Goal: Task Accomplishment & Management: Complete application form

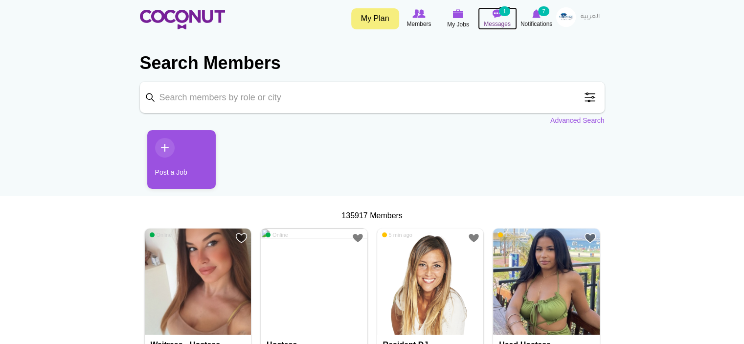
click at [500, 19] on span "Messages" at bounding box center [497, 24] width 27 height 10
click at [496, 19] on span "Messages" at bounding box center [497, 24] width 27 height 10
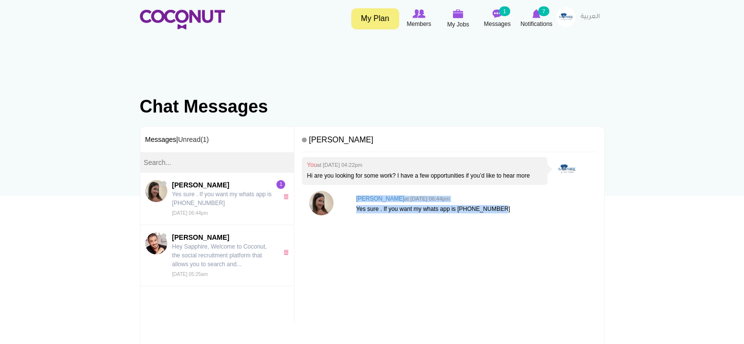
drag, startPoint x: 505, startPoint y: 209, endPoint x: 354, endPoint y: 198, distance: 151.5
click at [354, 198] on div "Konstantina Samara at Sun, Sep 07th, 2025 06:44pm Yes sure . If you want my wha…" at bounding box center [473, 204] width 245 height 27
copy div "Konstantina Samara at Sun, Sep 07th, 2025 06:44pm Yes sure . If you want my wha…"
click at [447, 273] on div "You at Sun, Sep 07th, 2025 04:22pm Hi are you looking for some work? I have a f…" at bounding box center [449, 255] width 294 height 197
drag, startPoint x: 388, startPoint y: 138, endPoint x: 305, endPoint y: 138, distance: 83.1
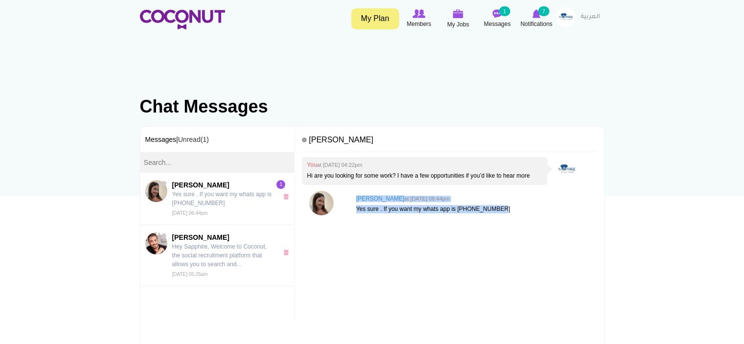
click at [305, 138] on h4 "[PERSON_NAME]" at bounding box center [449, 142] width 294 height 21
copy h4 "[PERSON_NAME]"
click at [429, 173] on p "Hi are you looking for some work? I have a few opportunities if you’d like to h…" at bounding box center [425, 176] width 236 height 8
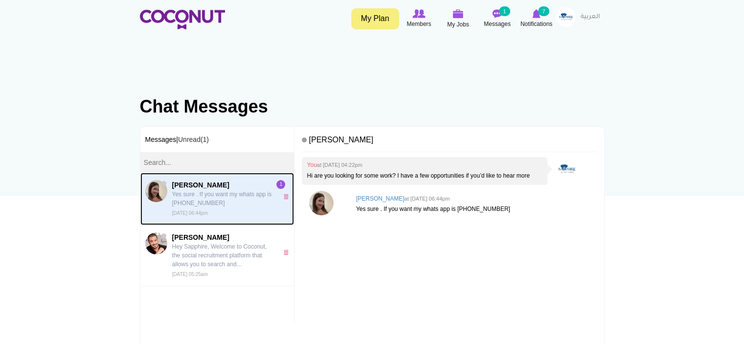
click at [238, 178] on link "[PERSON_NAME] Yes sure . If you want my whats app is [PHONE_NUMBER] [DATE] 06:4…" at bounding box center [217, 199] width 154 height 52
click at [238, 175] on link "Konstantina Samara Yes sure . If you want my whats app is +306948215232 Sun, Se…" at bounding box center [217, 199] width 154 height 52
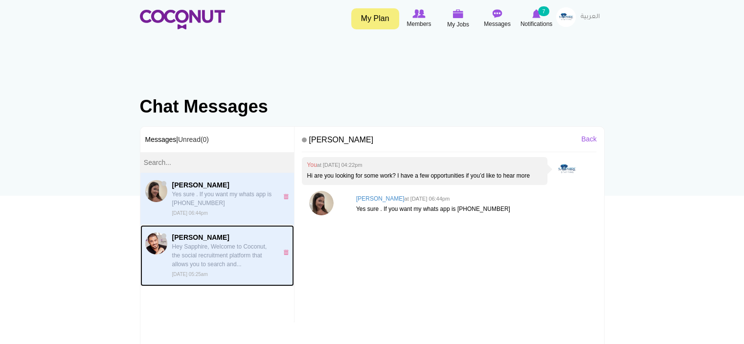
click at [231, 259] on p "Hey Sapphire, Welcome to Coconut, the social recruitment platform that allows y…" at bounding box center [222, 255] width 101 height 26
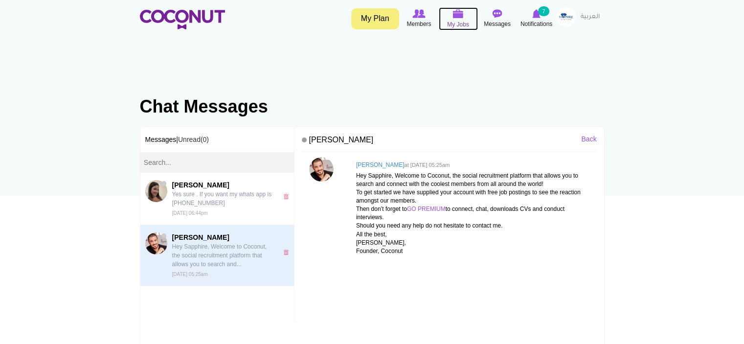
click at [453, 22] on span "My Jobs" at bounding box center [458, 25] width 22 height 10
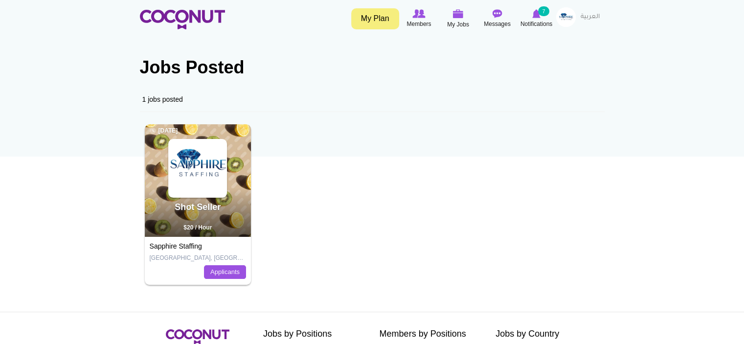
scroll to position [49, 0]
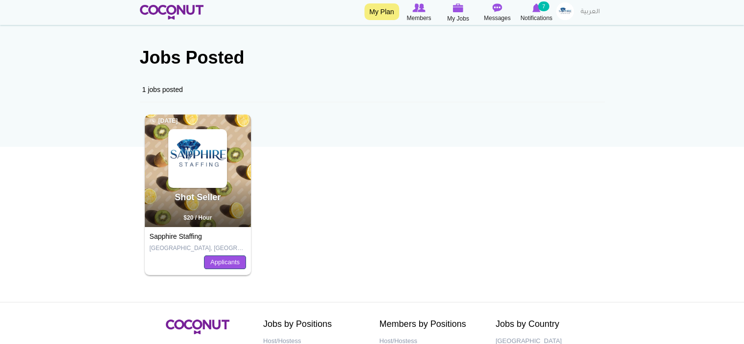
click at [220, 262] on link "Applicants" at bounding box center [225, 262] width 42 height 14
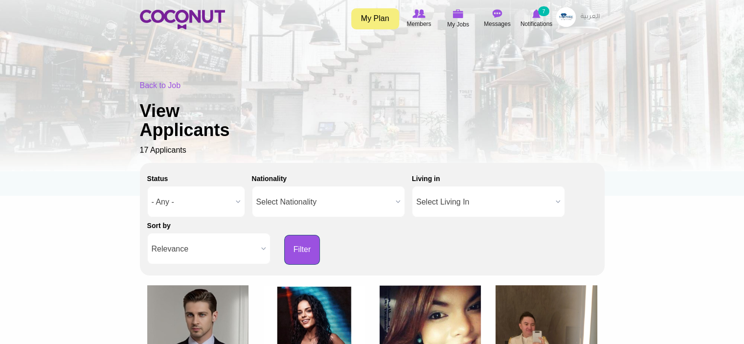
click at [302, 247] on button "Filter" at bounding box center [302, 250] width 36 height 30
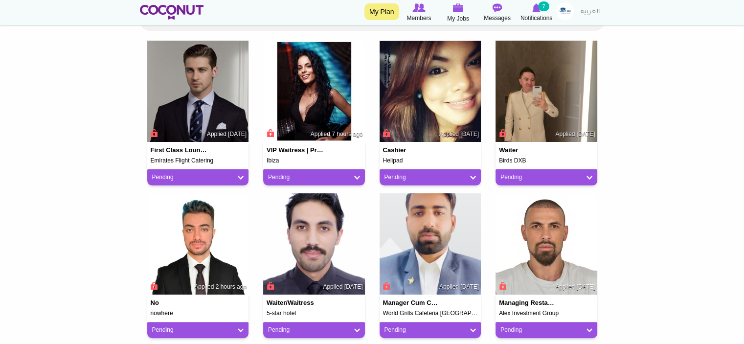
scroll to position [196, 0]
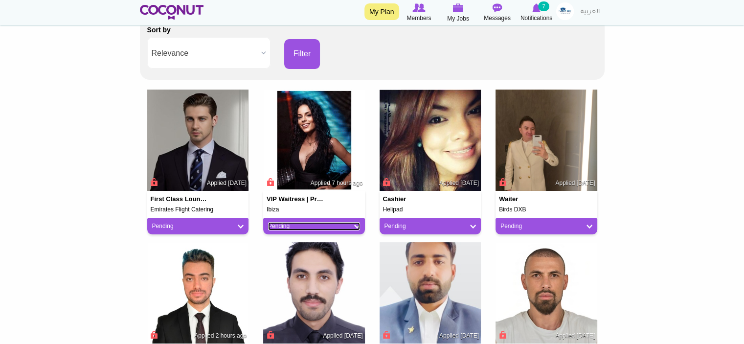
click at [352, 223] on link "Pending" at bounding box center [314, 226] width 92 height 8
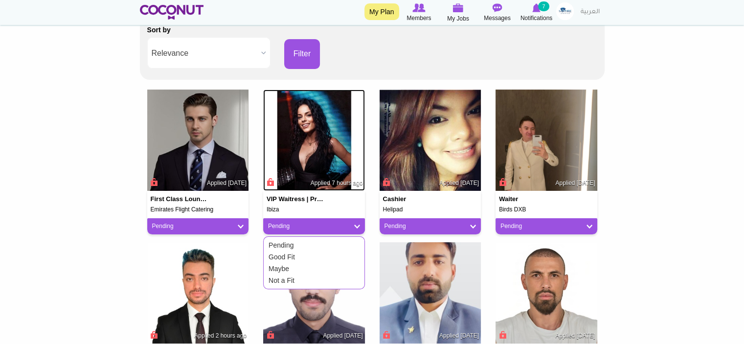
click at [298, 172] on img at bounding box center [314, 140] width 102 height 102
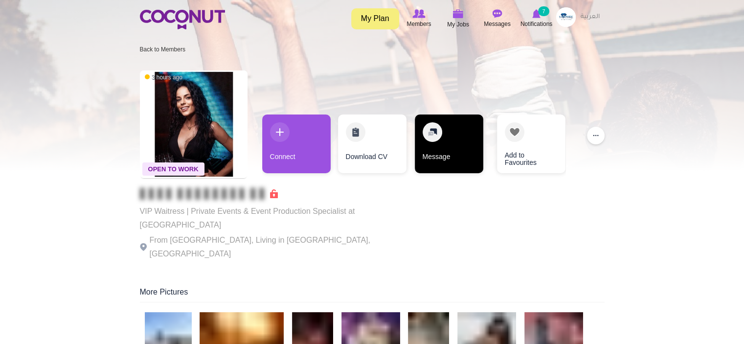
click at [428, 142] on link "Message" at bounding box center [449, 143] width 68 height 59
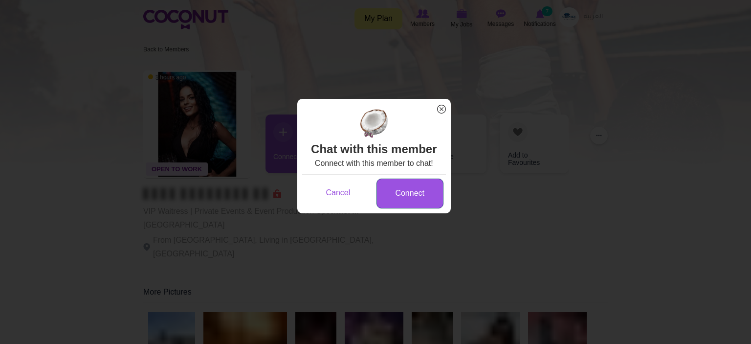
click at [420, 208] on link "Connect" at bounding box center [410, 193] width 67 height 30
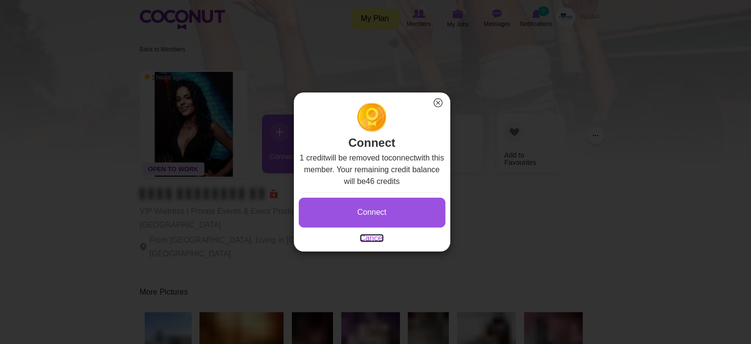
click at [382, 238] on link "Cancel" at bounding box center [372, 238] width 24 height 8
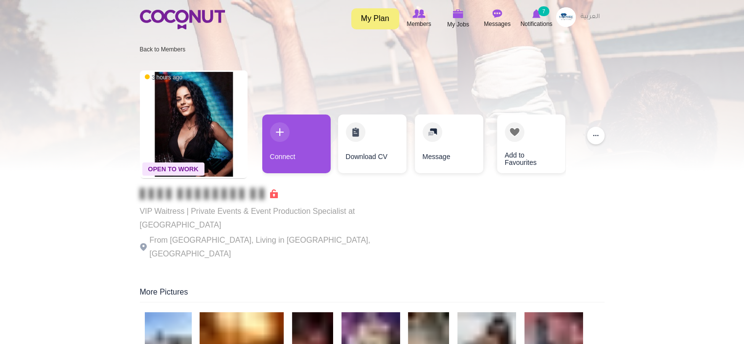
drag, startPoint x: 624, startPoint y: 107, endPoint x: 573, endPoint y: 104, distance: 50.9
click at [624, 107] on div at bounding box center [372, 85] width 744 height 171
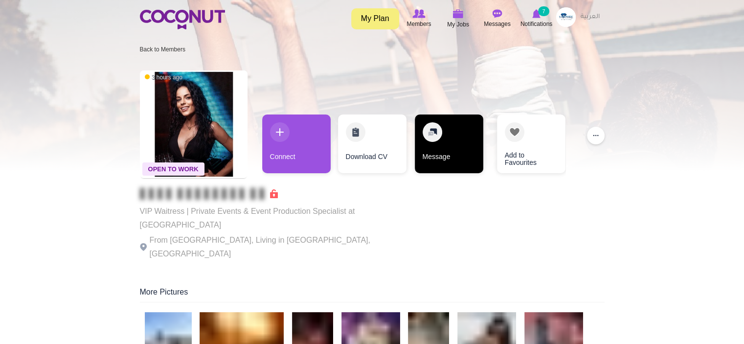
click at [445, 143] on link "Message" at bounding box center [449, 143] width 68 height 59
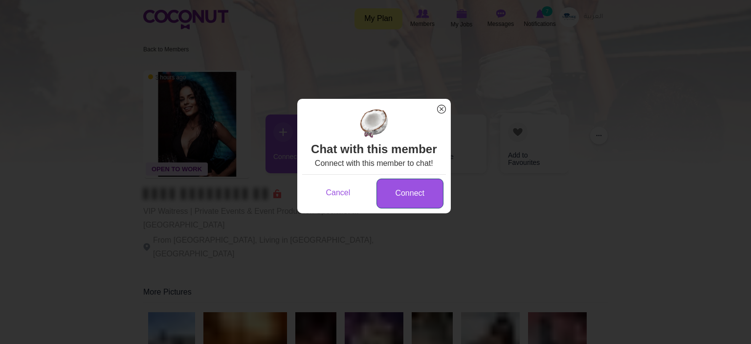
click at [420, 207] on link "Connect" at bounding box center [410, 193] width 67 height 30
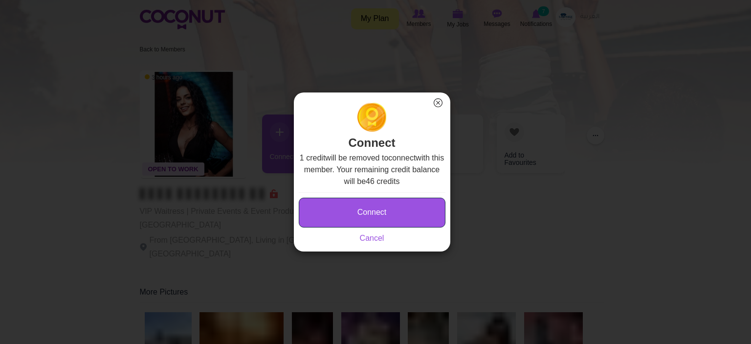
click at [418, 207] on button "Connect" at bounding box center [372, 213] width 147 height 30
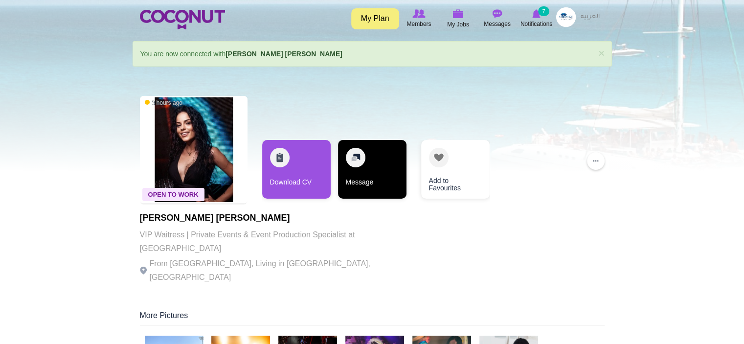
click at [389, 182] on link "Message" at bounding box center [372, 169] width 68 height 59
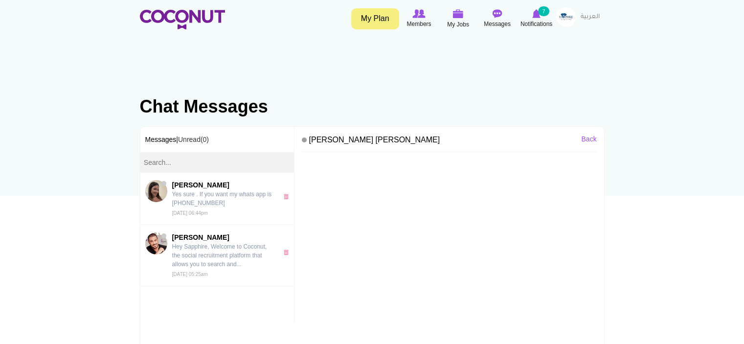
click at [412, 193] on div at bounding box center [449, 255] width 294 height 197
click at [352, 168] on div at bounding box center [449, 255] width 294 height 197
click at [331, 163] on div at bounding box center [449, 255] width 294 height 197
click at [326, 139] on h4 "[PERSON_NAME] [PERSON_NAME]" at bounding box center [449, 142] width 294 height 21
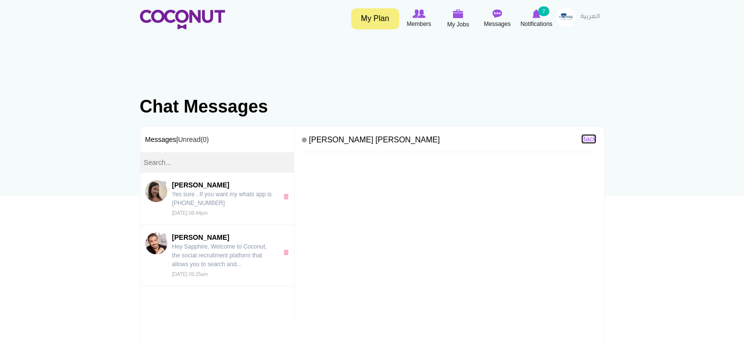
click at [594, 135] on link "Back" at bounding box center [588, 139] width 15 height 10
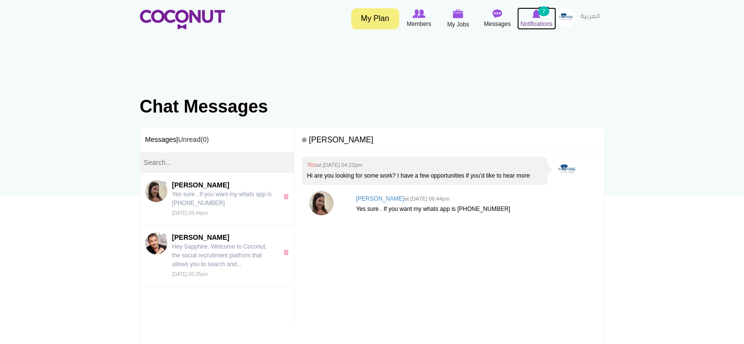
click at [532, 22] on span "Notifications" at bounding box center [536, 24] width 32 height 10
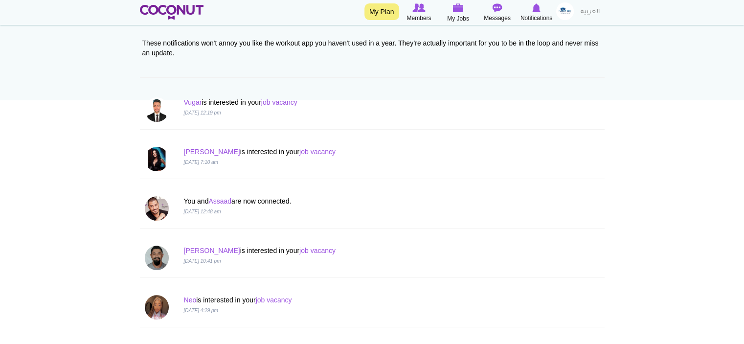
scroll to position [98, 0]
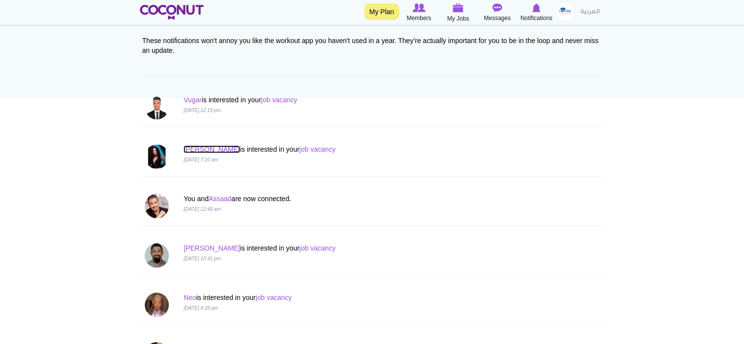
click at [215, 149] on link "Gala Nikolova" at bounding box center [211, 149] width 56 height 8
click at [152, 164] on img at bounding box center [157, 156] width 24 height 24
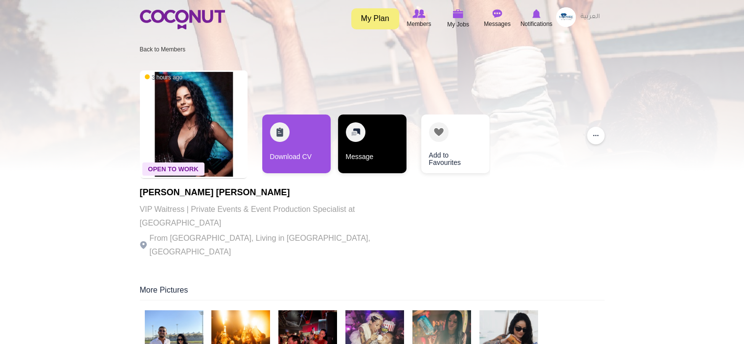
click at [353, 137] on link "Message" at bounding box center [372, 143] width 68 height 59
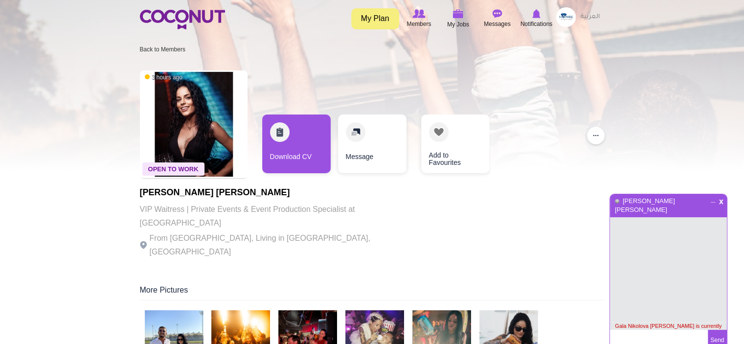
click at [665, 331] on textarea at bounding box center [659, 341] width 98 height 22
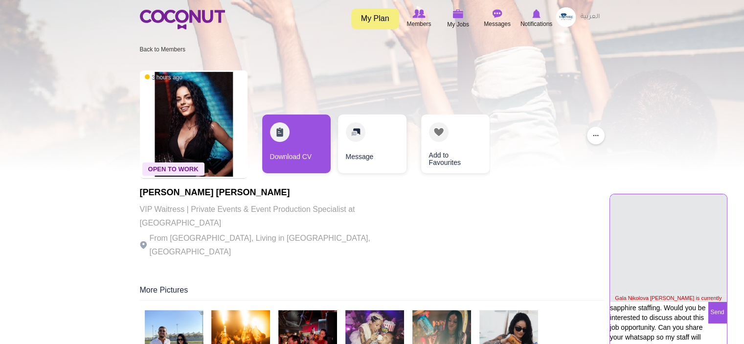
scroll to position [27, 0]
type textarea "Hello Gala, This is from sapphire staffing. Would you be interested to discuss …"
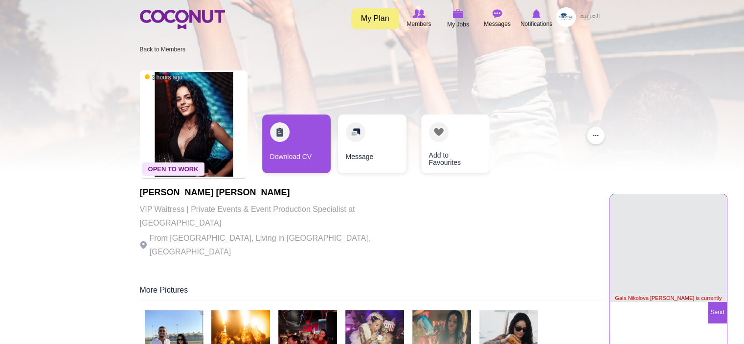
scroll to position [2, 0]
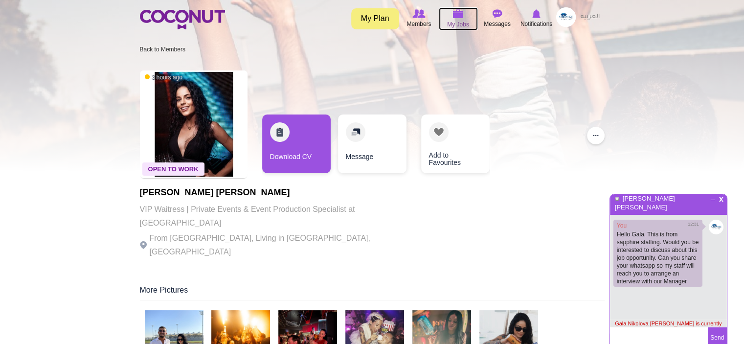
click at [459, 22] on span "My Jobs" at bounding box center [458, 25] width 22 height 10
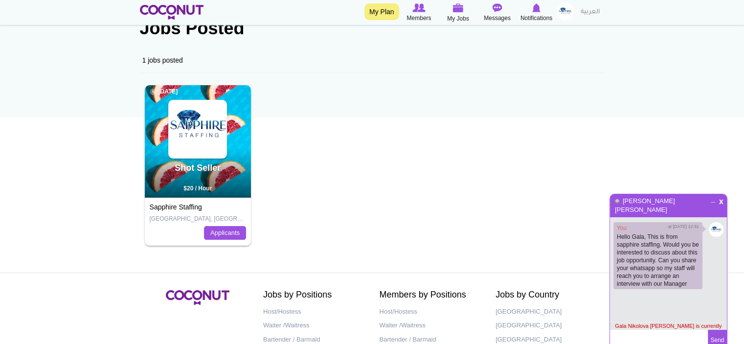
scroll to position [164, 0]
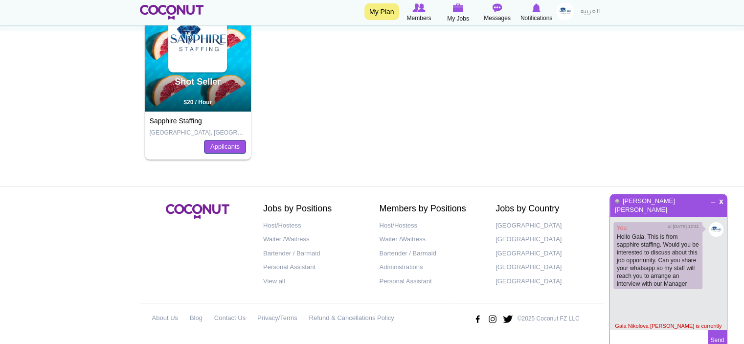
click at [223, 146] on link "Applicants" at bounding box center [225, 147] width 42 height 14
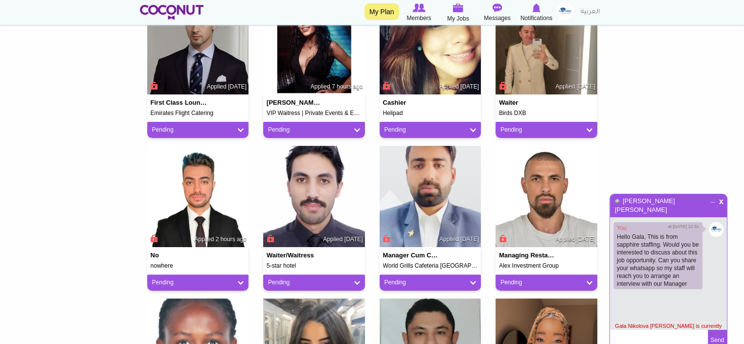
scroll to position [293, 0]
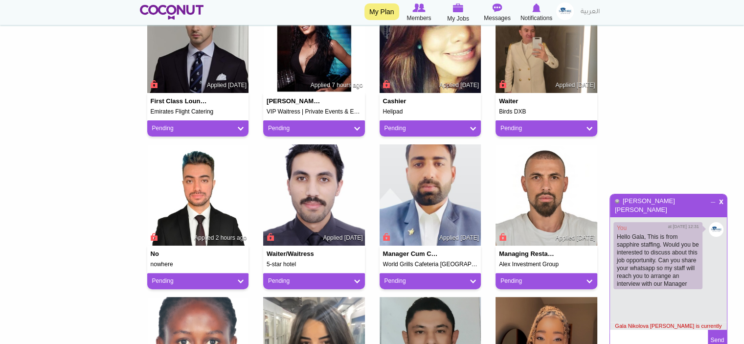
click at [624, 330] on textarea at bounding box center [659, 341] width 98 height 22
click at [699, 330] on textarea "or feel free to message my staff [PERSON_NAME] [PHONE_NUMBER]" at bounding box center [659, 341] width 98 height 22
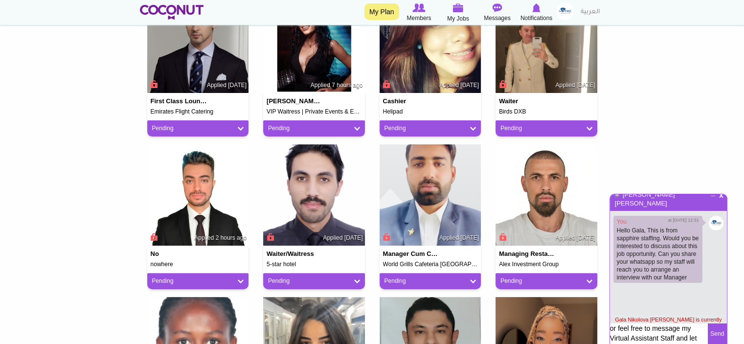
scroll to position [16, 0]
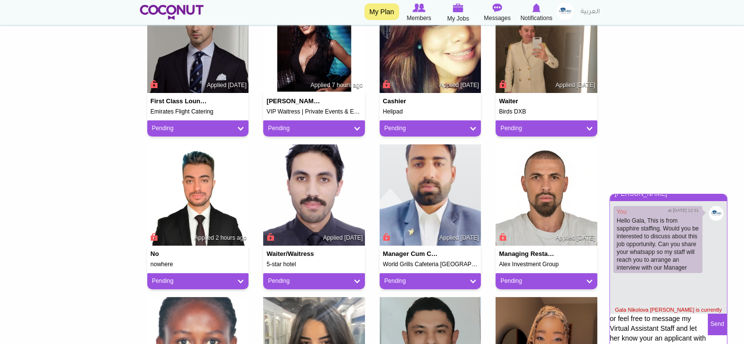
type textarea "or feel free to message my Virtual Assistant Staff and let her know your an app…"
click at [718, 313] on button "Send" at bounding box center [717, 324] width 19 height 22
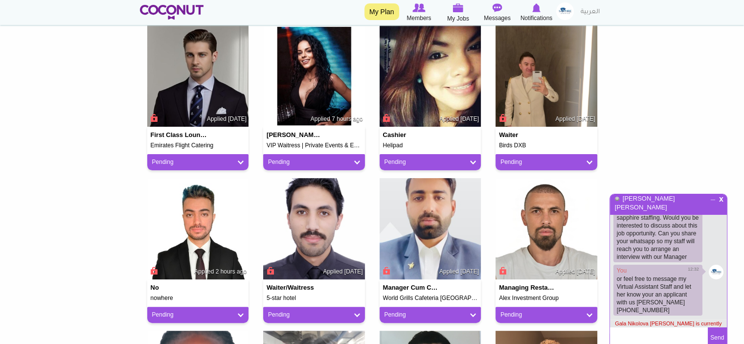
scroll to position [245, 0]
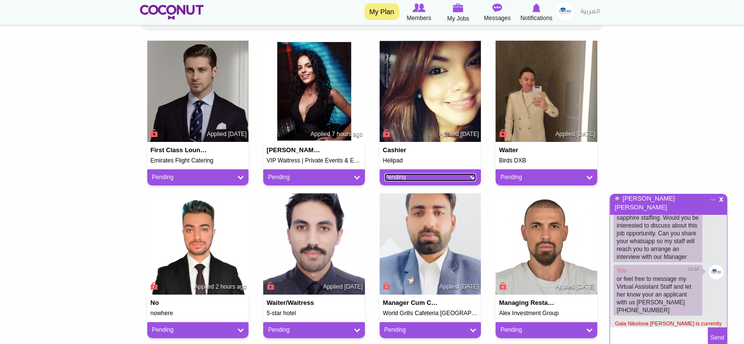
click at [475, 176] on link "Pending" at bounding box center [430, 177] width 92 height 8
click at [444, 120] on img at bounding box center [430, 92] width 102 height 102
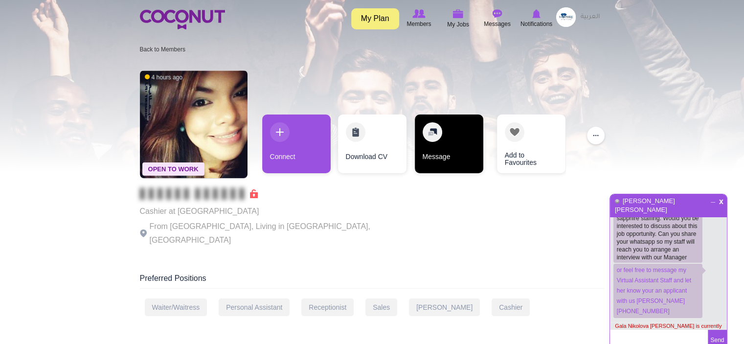
click at [436, 152] on link "Message" at bounding box center [449, 143] width 68 height 59
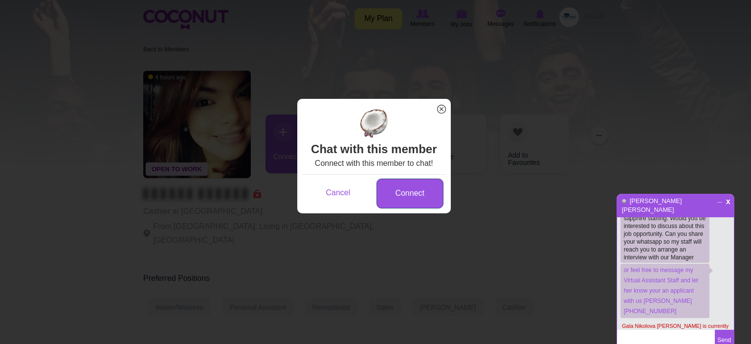
click at [418, 204] on link "Connect" at bounding box center [410, 193] width 67 height 30
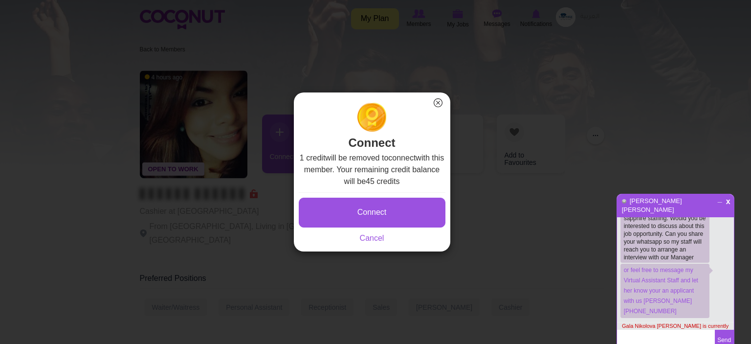
click at [417, 209] on button "Connect" at bounding box center [372, 213] width 147 height 30
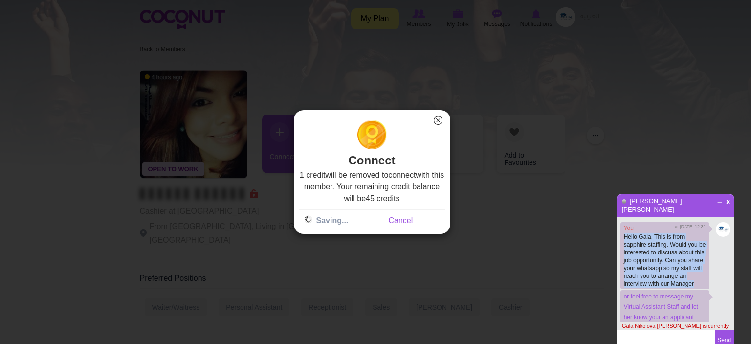
drag, startPoint x: 624, startPoint y: 244, endPoint x: 701, endPoint y: 290, distance: 89.2
click at [701, 288] on p "Hello Gala, This is from sapphire staffing. Would you be interested to discuss …" at bounding box center [665, 260] width 82 height 55
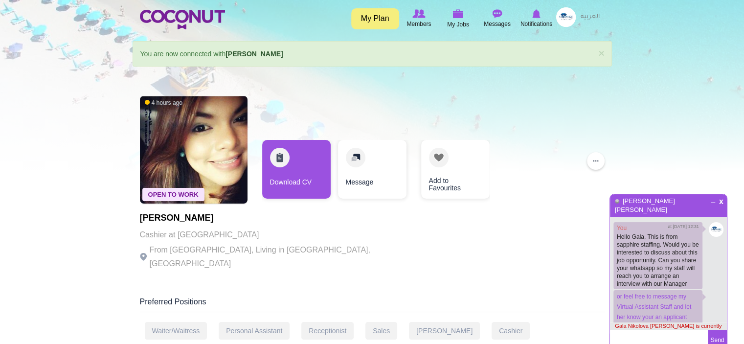
scroll to position [26, 0]
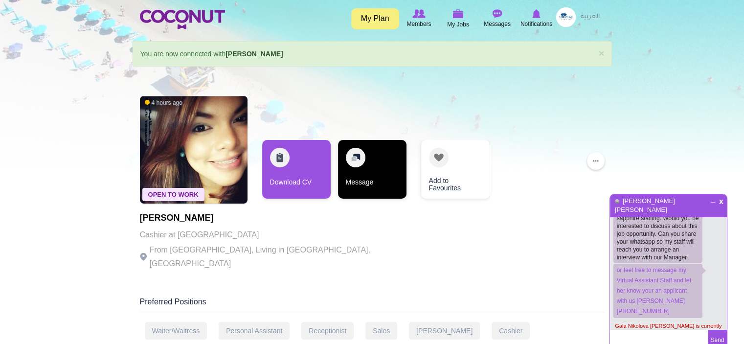
click at [395, 189] on link "Message" at bounding box center [372, 169] width 68 height 59
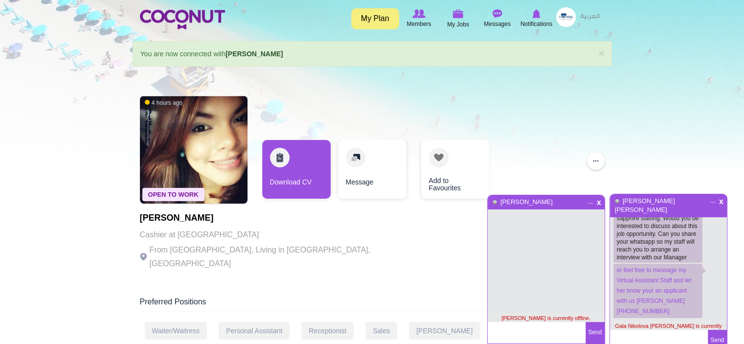
click at [523, 332] on textarea at bounding box center [537, 333] width 98 height 22
drag, startPoint x: 687, startPoint y: 245, endPoint x: 655, endPoint y: 240, distance: 31.8
click at [653, 240] on p "Hello Gala, This is from sapphire staffing. Would you be interested to discuss …" at bounding box center [658, 233] width 82 height 55
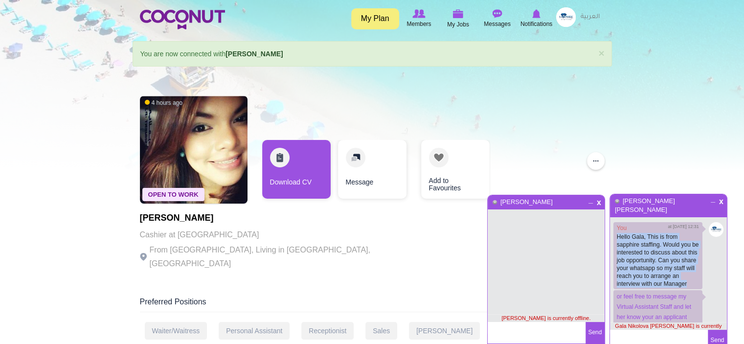
drag, startPoint x: 690, startPoint y: 250, endPoint x: 587, endPoint y: 310, distance: 118.6
click at [617, 245] on p "Hello Gala, This is from sapphire staffing. Would you be interested to discuss …" at bounding box center [658, 260] width 82 height 55
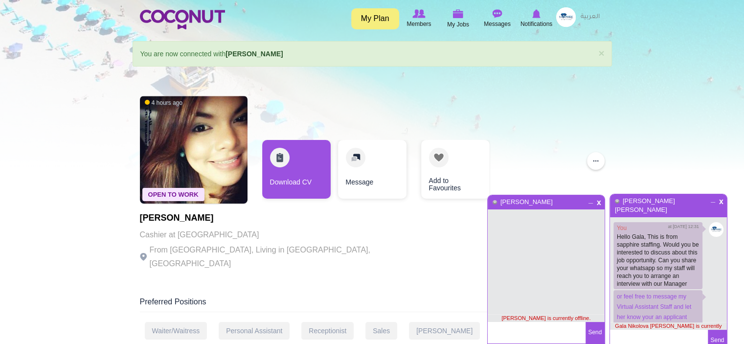
click at [524, 330] on textarea at bounding box center [537, 333] width 98 height 22
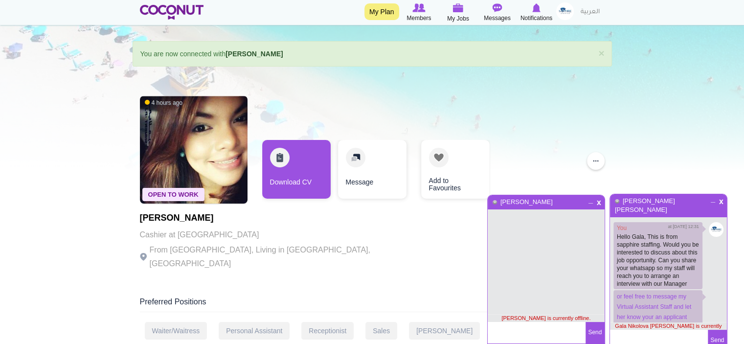
scroll to position [49, 0]
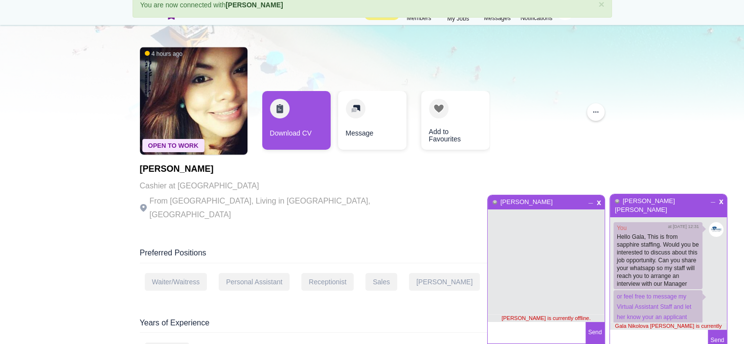
click at [520, 334] on textarea at bounding box center [537, 333] width 98 height 22
click at [719, 203] on span "x" at bounding box center [721, 200] width 8 height 7
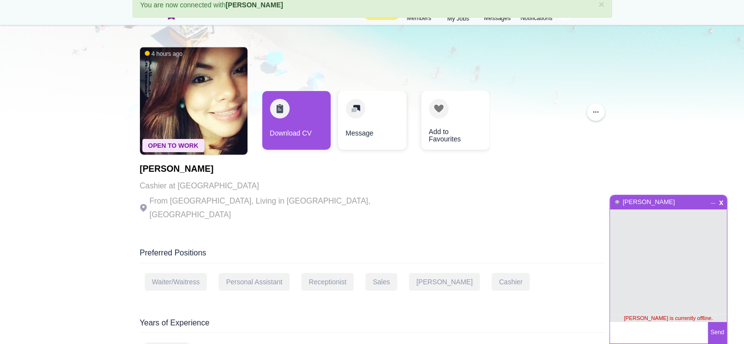
click at [653, 332] on textarea at bounding box center [659, 333] width 98 height 22
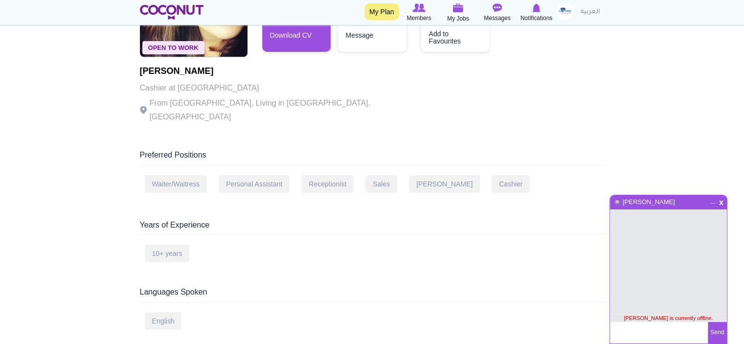
scroll to position [0, 0]
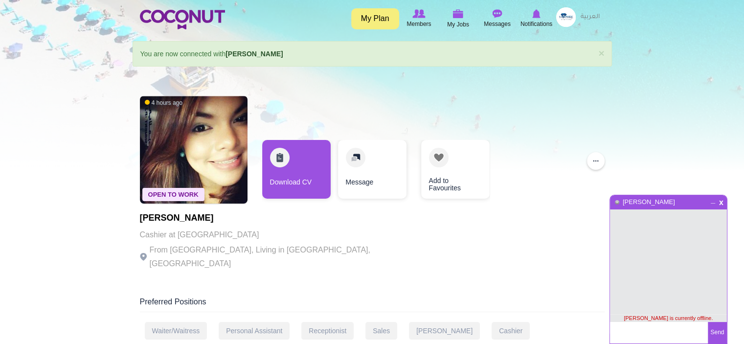
click at [649, 333] on textarea at bounding box center [659, 333] width 98 height 22
click at [648, 333] on textarea at bounding box center [659, 333] width 98 height 22
click at [650, 334] on textarea at bounding box center [659, 333] width 98 height 22
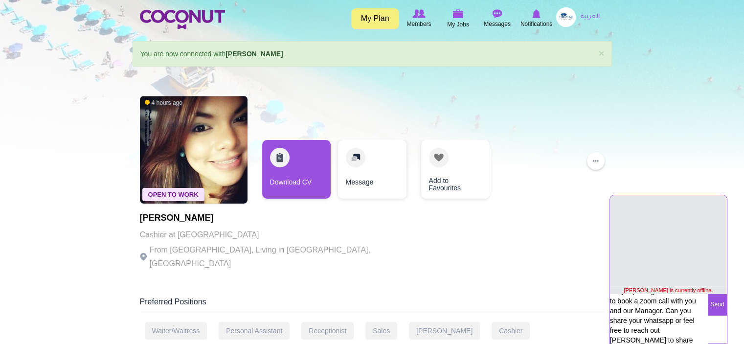
scroll to position [47, 0]
click at [681, 329] on textarea "Hello Marlyn, I saw that you are interested on our job posting. We would like t…" at bounding box center [659, 319] width 98 height 50
click at [666, 336] on textarea "Hello Marlyn, I saw that you are interested on our job posting. We would like t…" at bounding box center [659, 319] width 98 height 50
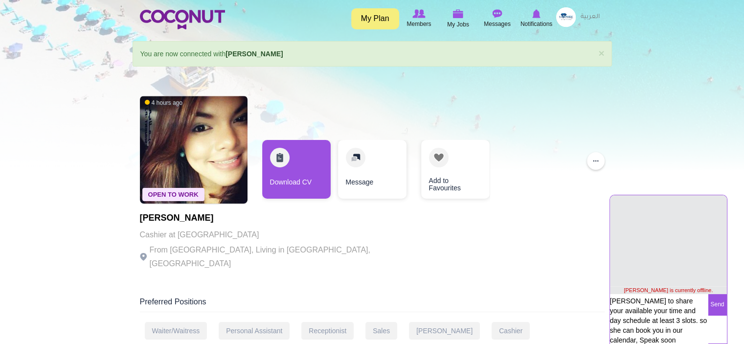
type textarea "Hello Marlyn, I saw that you are interested on our job posting. We would like t…"
click at [719, 305] on button "Send" at bounding box center [717, 305] width 19 height 22
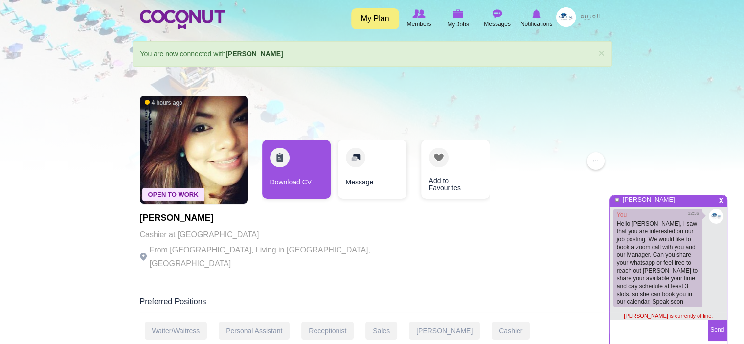
scroll to position [2, 0]
click at [468, 24] on span "My Jobs" at bounding box center [458, 25] width 22 height 10
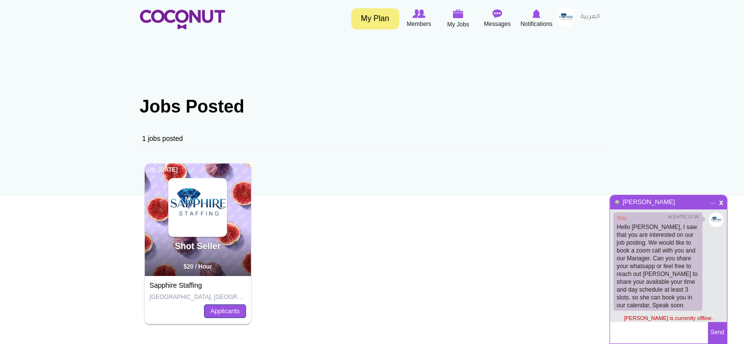
click at [234, 311] on link "Applicants" at bounding box center [225, 311] width 42 height 14
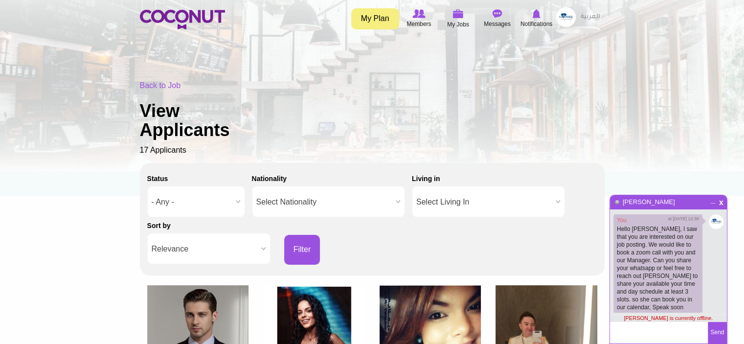
scroll to position [2, 0]
click at [401, 263] on div "Status - Any - Good Fit Maybe Not a Fit - Any - Nationality Select Nationality …" at bounding box center [372, 217] width 450 height 94
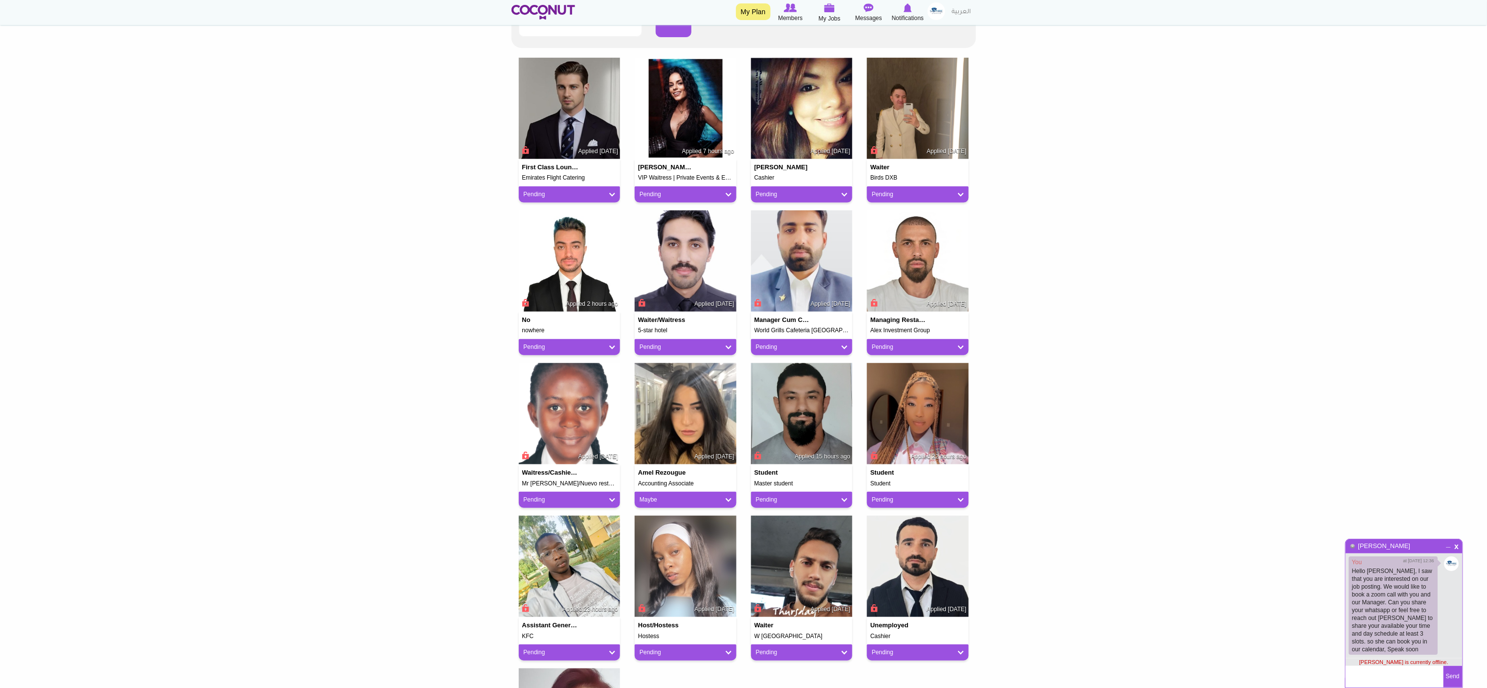
scroll to position [196, 0]
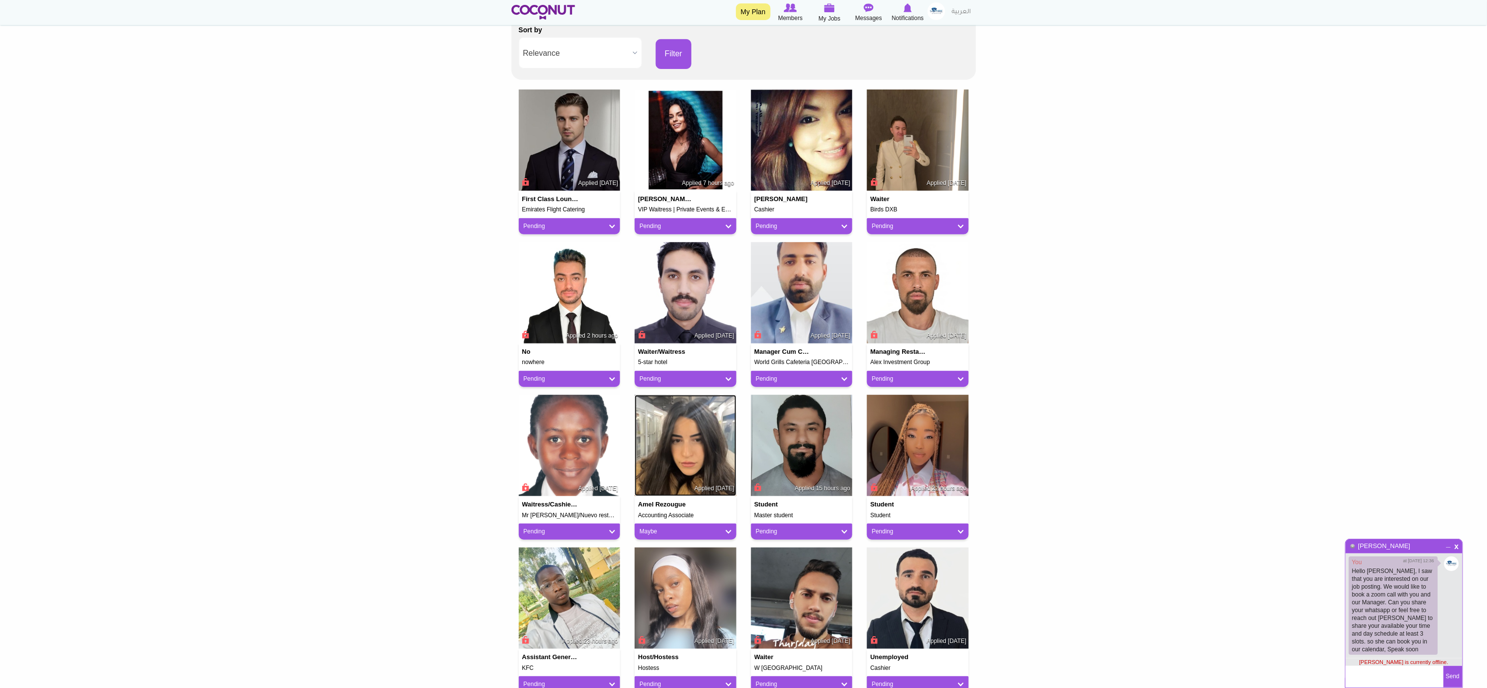
click at [715, 343] on img at bounding box center [686, 446] width 102 height 102
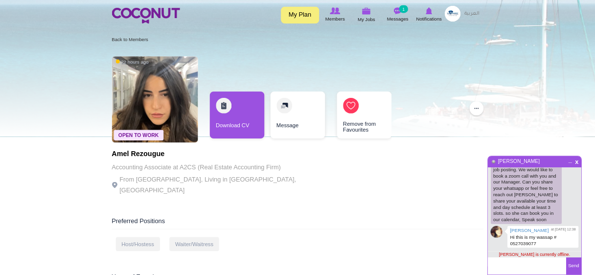
scroll to position [32, 0]
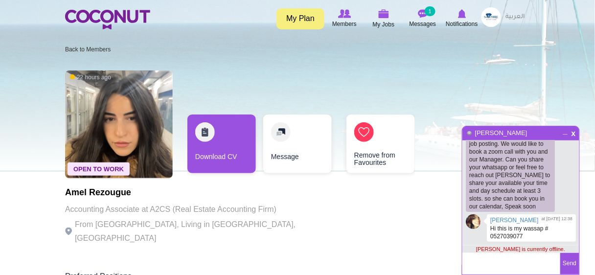
click at [506, 265] on textarea at bounding box center [511, 264] width 98 height 22
type textarea "Thank you [PERSON_NAME] will reach out to you in a few"
click at [566, 267] on button "Send" at bounding box center [569, 264] width 19 height 22
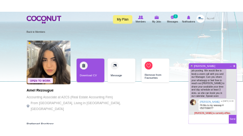
scroll to position [63, 0]
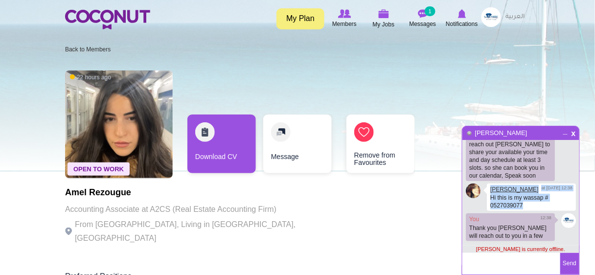
drag, startPoint x: 506, startPoint y: 221, endPoint x: 474, endPoint y: 205, distance: 35.2
click at [487, 205] on div "[PERSON_NAME] at [DATE] 12:38 Hi this is my wassap # 0527039077" at bounding box center [531, 197] width 89 height 28
drag, startPoint x: 511, startPoint y: 218, endPoint x: 472, endPoint y: 210, distance: 39.5
click at [487, 210] on div "Marlyn Castro at 8/9/2025 12:38 Hi this is my wassap # 0527039077" at bounding box center [531, 197] width 89 height 28
drag, startPoint x: 474, startPoint y: 205, endPoint x: 506, endPoint y: 225, distance: 36.9
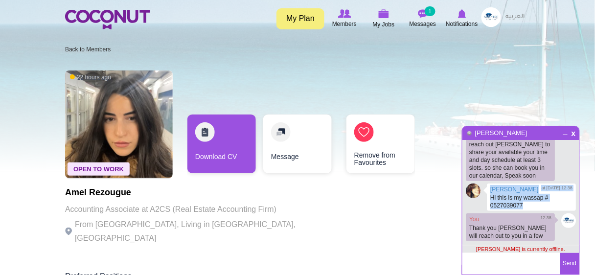
click at [506, 211] on div "Marlyn Castro at 8/9/2025 12:38 Hi this is my wassap # 0527039077" at bounding box center [531, 197] width 89 height 28
drag, startPoint x: 507, startPoint y: 222, endPoint x: 473, endPoint y: 204, distance: 38.3
click at [487, 204] on div "Marlyn Castro at 8/9/2025 12:38 Hi this is my wassap # 0527039077" at bounding box center [531, 197] width 89 height 28
drag, startPoint x: 473, startPoint y: 204, endPoint x: 493, endPoint y: 219, distance: 24.8
click at [493, 209] on p "Hi this is my wassap # 0527039077" at bounding box center [531, 202] width 82 height 16
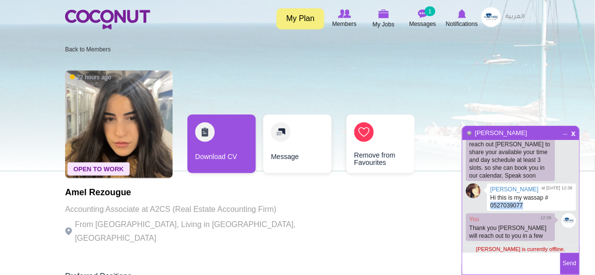
click at [493, 209] on p "Hi this is my wassap # 0527039077" at bounding box center [531, 202] width 82 height 16
drag, startPoint x: 493, startPoint y: 219, endPoint x: 472, endPoint y: 206, distance: 24.7
click at [487, 206] on div "Marlyn Castro at 8/9/2025 12:38 Hi this is my wassap # 0527039077" at bounding box center [531, 197] width 89 height 28
click at [507, 209] on p "Hi this is my wassap # 0527039077" at bounding box center [531, 202] width 82 height 16
click at [506, 209] on p "Hi this is my wassap # 0527039077" at bounding box center [531, 202] width 82 height 16
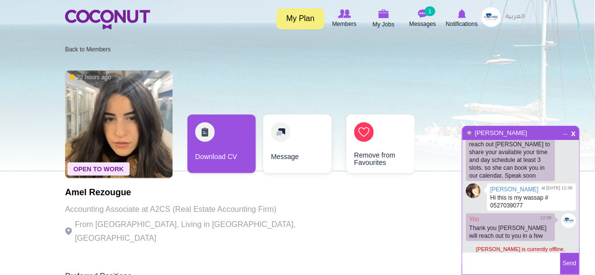
click at [491, 209] on p "Hi this is my wassap # 0527039077" at bounding box center [531, 202] width 82 height 16
drag, startPoint x: 513, startPoint y: 222, endPoint x: 476, endPoint y: 220, distance: 36.7
click at [490, 209] on p "Hi this is my wassap # 0527039077" at bounding box center [531, 202] width 82 height 16
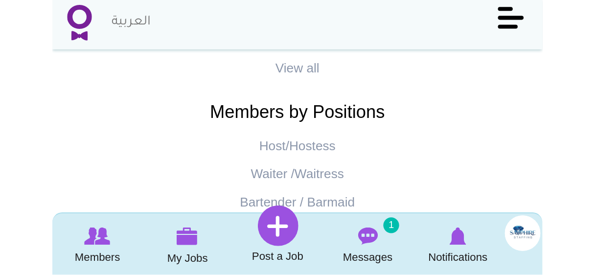
scroll to position [695, 0]
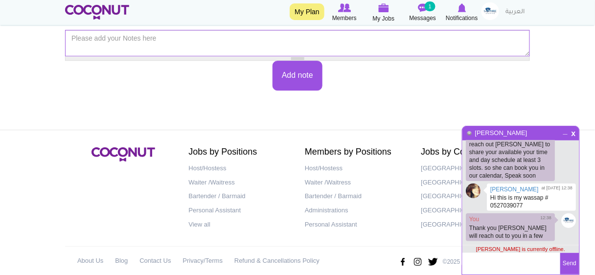
click at [494, 263] on textarea at bounding box center [511, 264] width 98 height 22
type textarea "by the way can you share your country code pls"
click at [566, 269] on button "Send" at bounding box center [569, 264] width 19 height 22
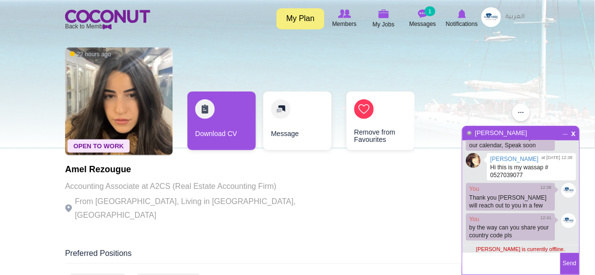
scroll to position [0, 0]
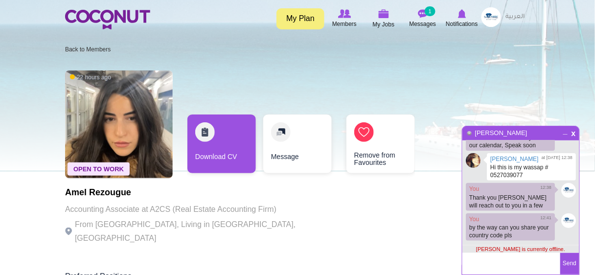
click at [280, 132] on link "Message" at bounding box center [297, 143] width 68 height 59
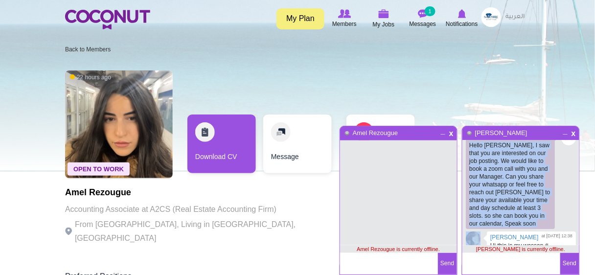
scroll to position [21, 0]
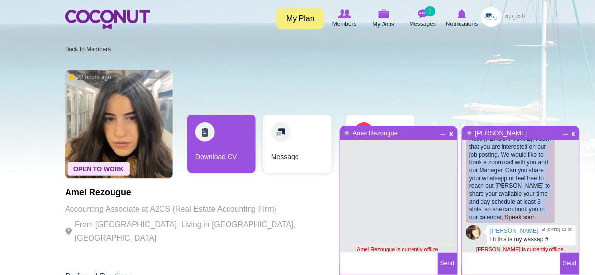
drag, startPoint x: 469, startPoint y: 160, endPoint x: 527, endPoint y: 218, distance: 81.3
click at [527, 218] on p "Hello Marlyn, I saw that you are interested on our job posting. We would like t…" at bounding box center [510, 178] width 82 height 86
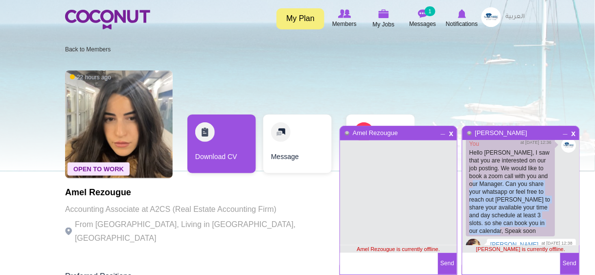
scroll to position [0, 0]
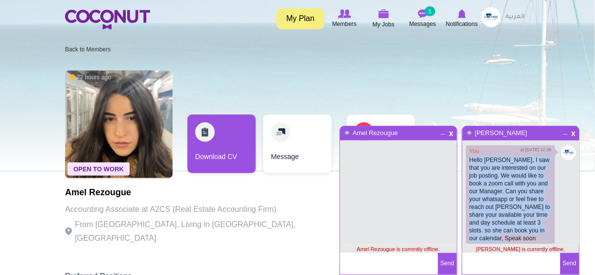
drag, startPoint x: 528, startPoint y: 216, endPoint x: 468, endPoint y: 161, distance: 81.7
click at [468, 161] on div "You at 8/9/2025 12:36 Hello Marlyn, I saw that you are interested on our job po…" at bounding box center [510, 194] width 89 height 98
drag, startPoint x: 470, startPoint y: 161, endPoint x: 525, endPoint y: 235, distance: 92.3
click at [525, 235] on p "Hello Marlyn, I saw that you are interested on our job posting. We would like t…" at bounding box center [510, 199] width 82 height 86
drag, startPoint x: 526, startPoint y: 237, endPoint x: 493, endPoint y: 170, distance: 74.4
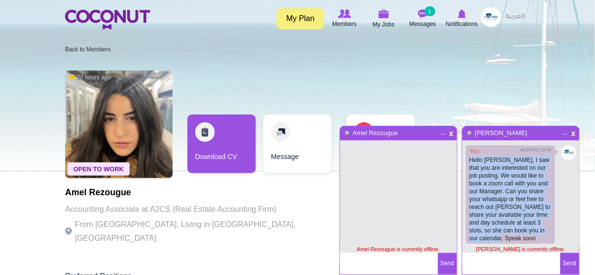
click at [469, 160] on p "Hello Marlyn, I saw that you are interested on our job posting. We would like t…" at bounding box center [510, 199] width 82 height 86
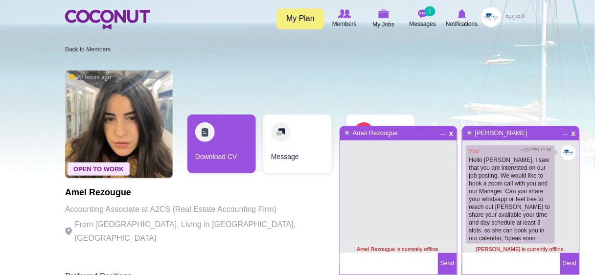
click at [381, 263] on textarea at bounding box center [389, 264] width 98 height 22
paste textarea "0527039077"
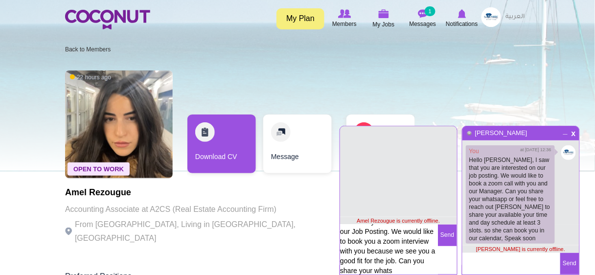
scroll to position [37, 0]
type textarea "Hello Amel, I saw that you are interested on our Job Posting. We would like to …"
click at [445, 233] on button "Send" at bounding box center [447, 235] width 19 height 22
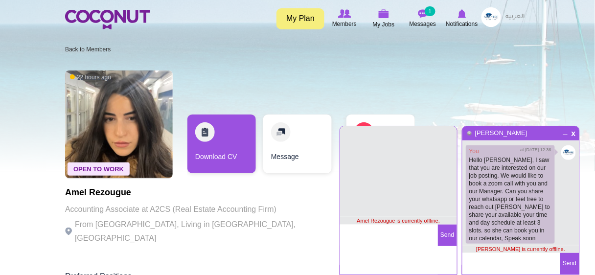
scroll to position [2, 0]
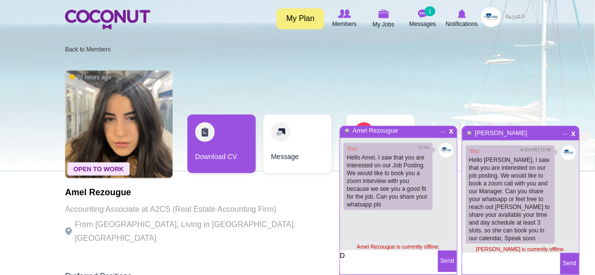
type textarea "D"
click at [450, 130] on span "x" at bounding box center [451, 129] width 8 height 7
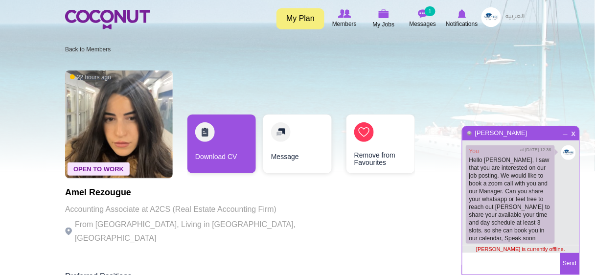
click at [573, 134] on span "x" at bounding box center [573, 132] width 8 height 7
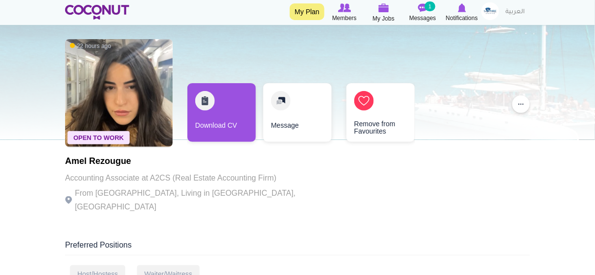
scroll to position [0, 0]
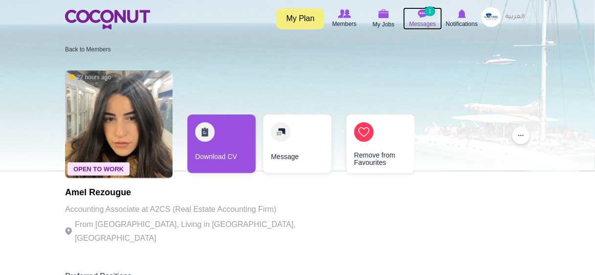
click at [429, 17] on icon at bounding box center [422, 13] width 37 height 11
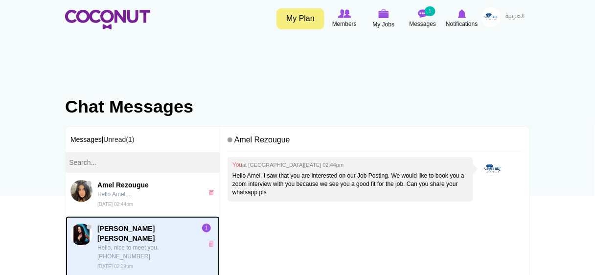
click at [160, 243] on p "Hello, nice to meet you. [PHONE_NUMBER]" at bounding box center [147, 252] width 101 height 18
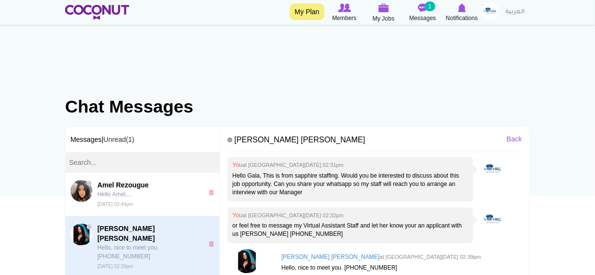
scroll to position [39, 0]
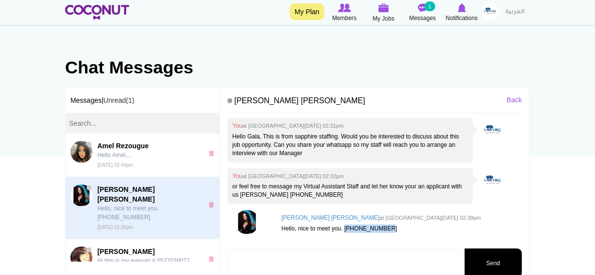
drag, startPoint x: 387, startPoint y: 229, endPoint x: 343, endPoint y: 229, distance: 44.0
click at [343, 229] on p "Hello, nice to meet you. [PHONE_NUMBER]" at bounding box center [399, 228] width 236 height 8
copy p "[PHONE_NUMBER]"
click at [285, 216] on h4 "[PERSON_NAME] [PERSON_NAME] at [GEOGRAPHIC_DATA][DATE] 02:39pm" at bounding box center [399, 218] width 236 height 6
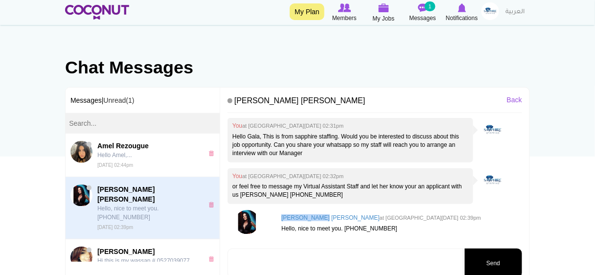
drag, startPoint x: 316, startPoint y: 217, endPoint x: 281, endPoint y: 220, distance: 35.8
click at [281, 220] on h4 "[PERSON_NAME] [PERSON_NAME] at [GEOGRAPHIC_DATA][DATE] 02:39pm" at bounding box center [399, 218] width 236 height 6
copy h4 "[PERSON_NAME]"
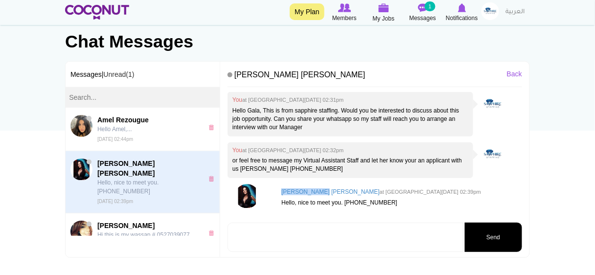
scroll to position [78, 0]
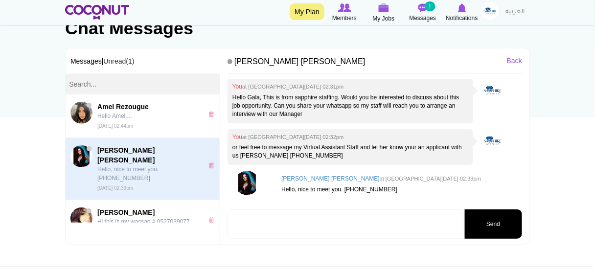
click at [269, 226] on textarea at bounding box center [345, 223] width 236 height 29
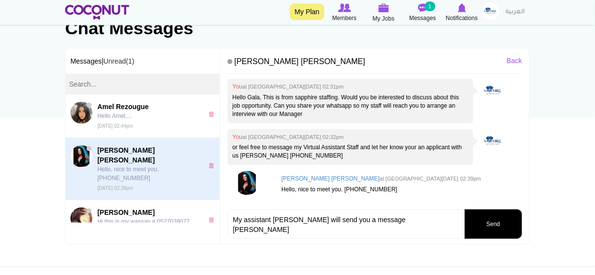
type textarea "My assistant Maricel will send you a message today"
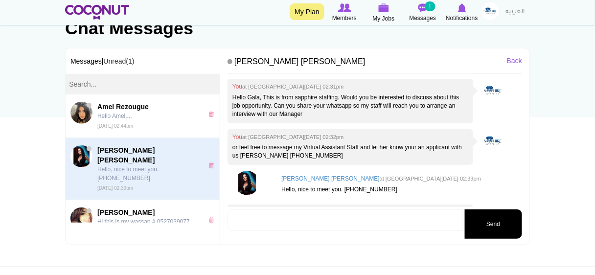
scroll to position [32, 0]
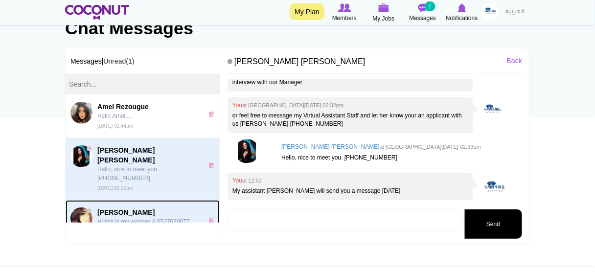
click at [119, 207] on span "[PERSON_NAME]" at bounding box center [147, 212] width 101 height 10
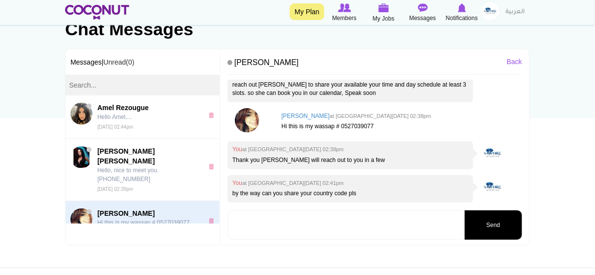
scroll to position [117, 0]
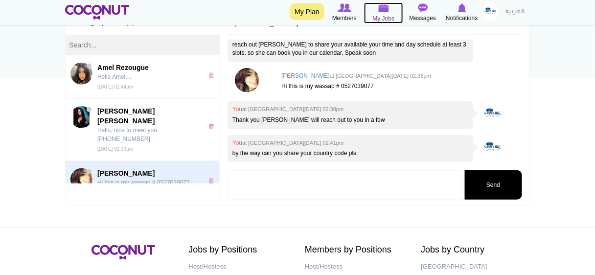
click at [383, 15] on span "My Jobs" at bounding box center [384, 19] width 22 height 10
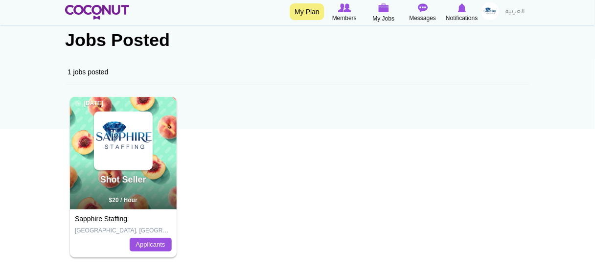
scroll to position [78, 0]
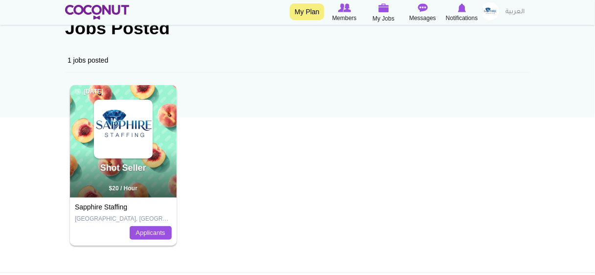
click at [165, 95] on div "Shot Seller [DATE] $20 / Hour" at bounding box center [123, 141] width 107 height 112
click at [349, 141] on section "Jobs Posted 1 jobs posted Shot Seller [DATE] $20 / Hour Sapphire Staffing [GEOG…" at bounding box center [297, 119] width 479 height 261
click at [433, 205] on section "Jobs Posted 1 jobs posted Shot Seller [DATE] $20 / Hour Sapphire Staffing [GEOG…" at bounding box center [297, 119] width 479 height 261
drag, startPoint x: 231, startPoint y: 150, endPoint x: 265, endPoint y: 179, distance: 45.1
click at [265, 179] on section "Jobs Posted 1 jobs posted Shot Seller [DATE] $20 / Hour Sapphire Staffing [GEOG…" at bounding box center [297, 119] width 479 height 261
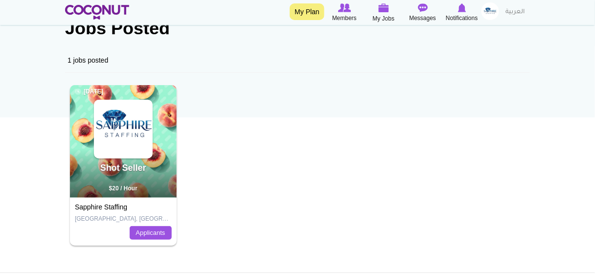
click at [494, 14] on img at bounding box center [490, 11] width 18 height 18
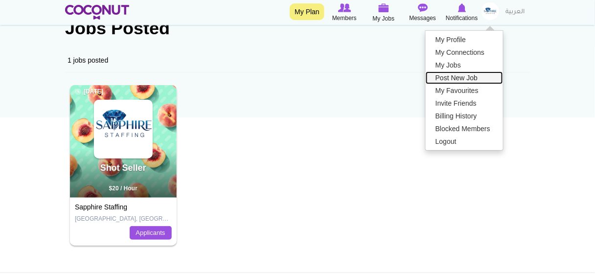
click at [455, 80] on link "Post New Job" at bounding box center [463, 77] width 77 height 13
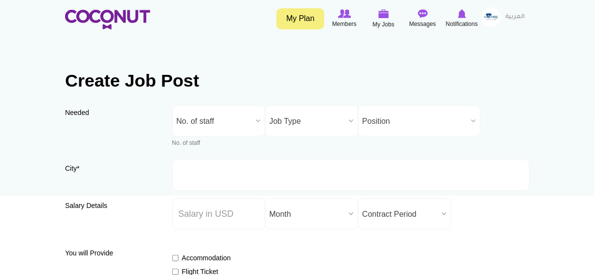
click at [316, 122] on span "Job Type" at bounding box center [306, 121] width 75 height 31
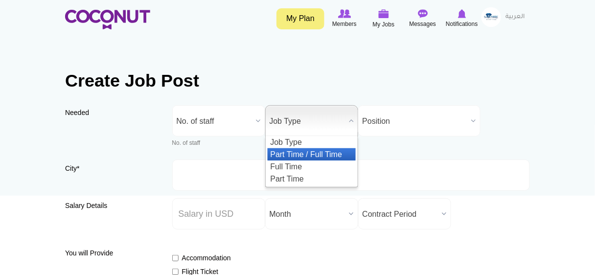
click at [314, 152] on li "Part Time / Full Time" at bounding box center [311, 154] width 88 height 12
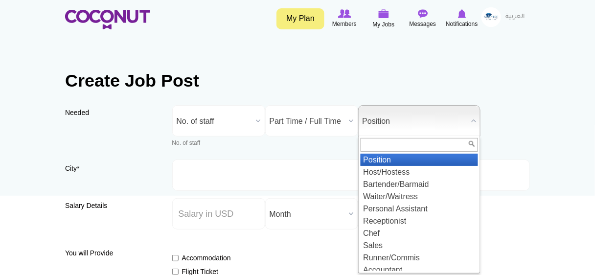
click at [393, 126] on span "Position" at bounding box center [414, 121] width 105 height 31
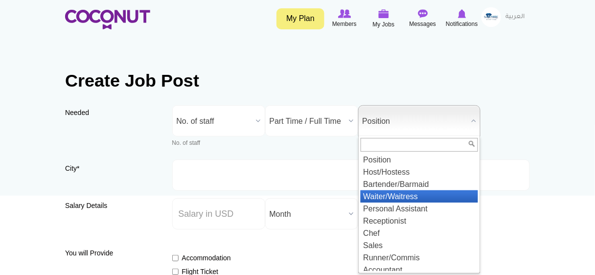
click at [407, 193] on li "Waiter/Waitress" at bounding box center [418, 196] width 117 height 12
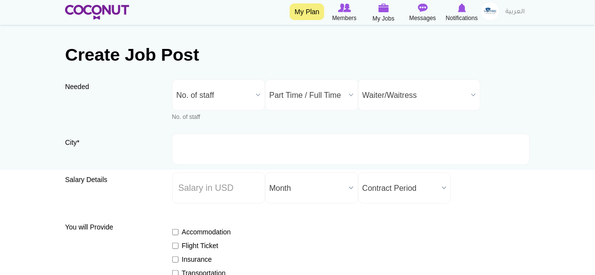
scroll to position [78, 0]
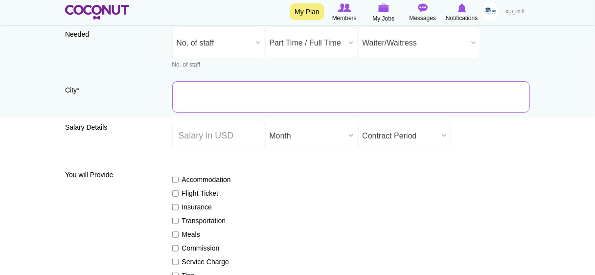
click at [224, 100] on input "City *" at bounding box center [351, 96] width 358 height 31
click at [399, 137] on span "Contract Period" at bounding box center [399, 135] width 75 height 31
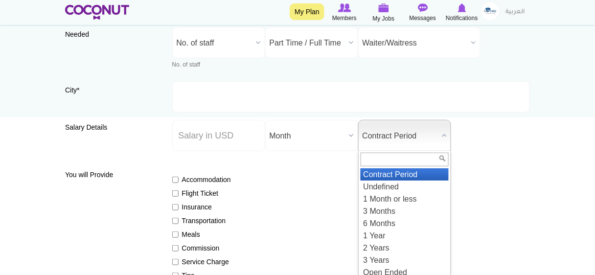
click at [399, 137] on span "Contract Period" at bounding box center [399, 135] width 75 height 31
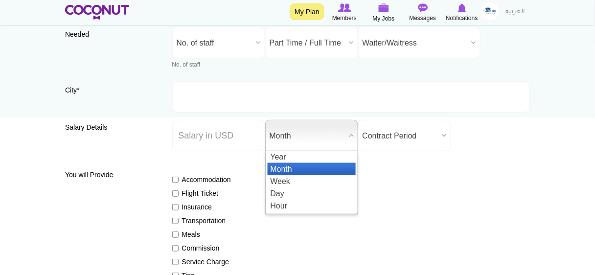
click at [330, 134] on span "Month" at bounding box center [306, 135] width 75 height 31
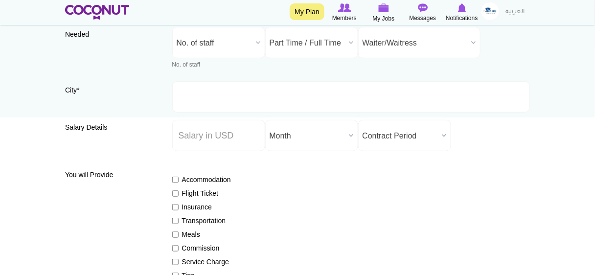
click at [330, 134] on span "Month" at bounding box center [306, 135] width 75 height 31
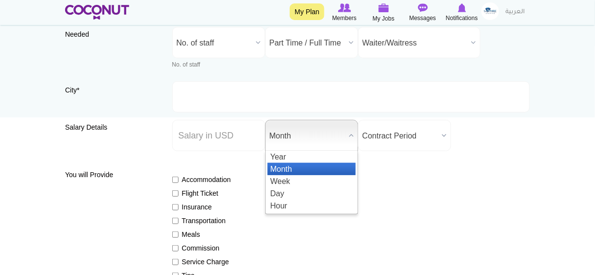
click at [330, 134] on span "Month" at bounding box center [306, 135] width 75 height 31
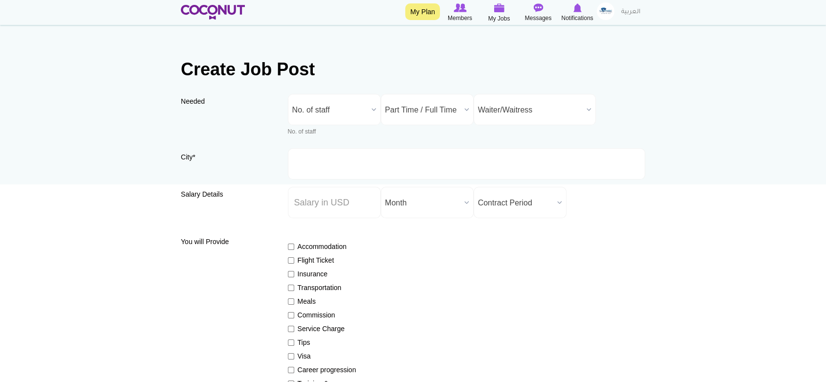
scroll to position [0, 0]
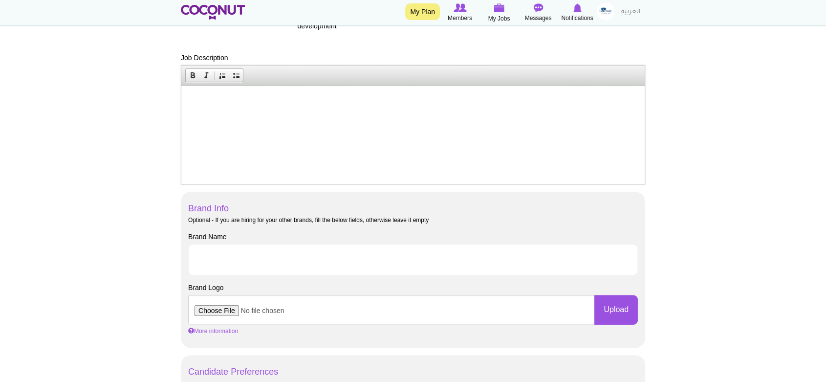
scroll to position [380, 0]
click at [594, 178] on body "Toggle navigation My Plan Members My Jobs Post a Job Messages Notifications" at bounding box center [413, 322] width 826 height 1404
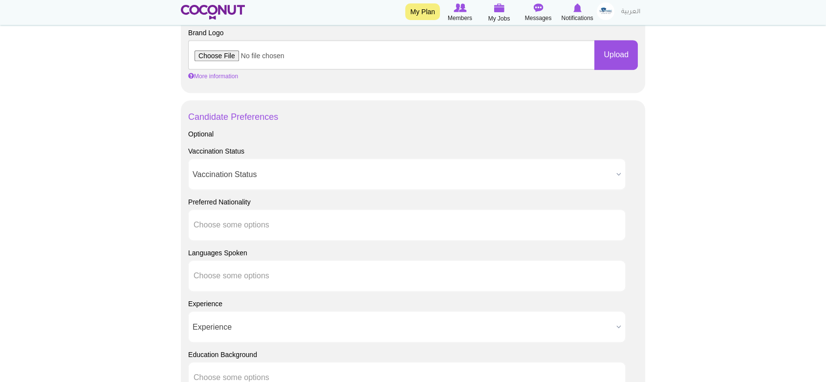
scroll to position [706, 0]
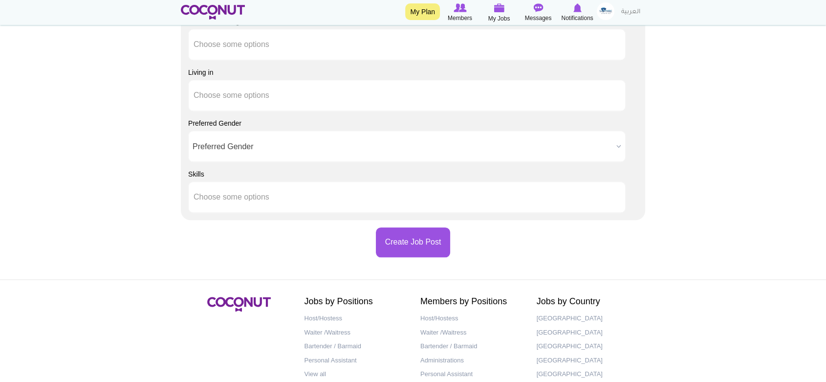
scroll to position [978, 0]
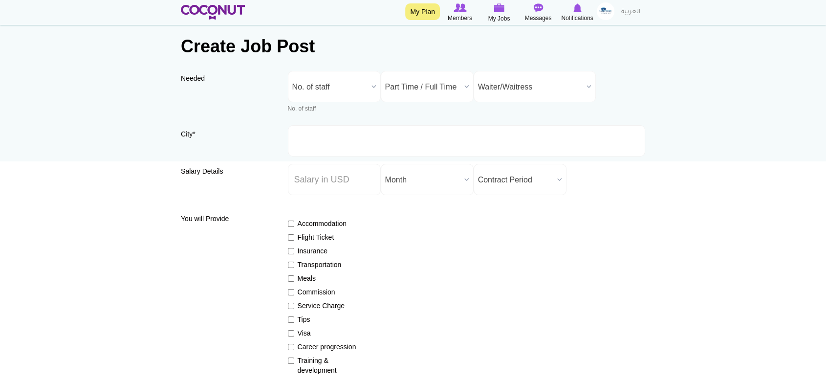
scroll to position [0, 0]
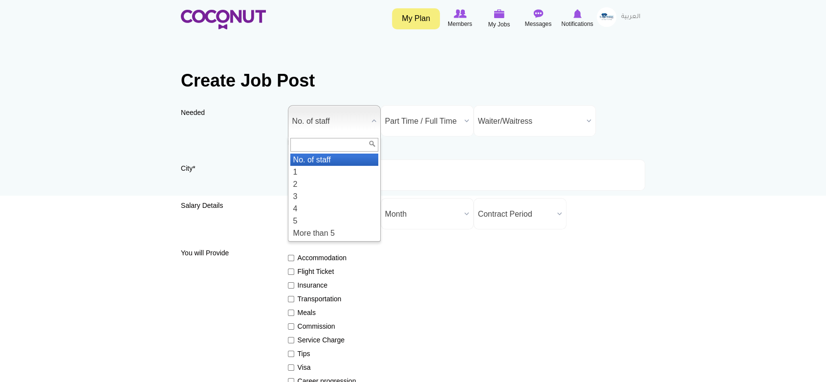
click at [356, 116] on span "No. of staff" at bounding box center [329, 121] width 75 height 31
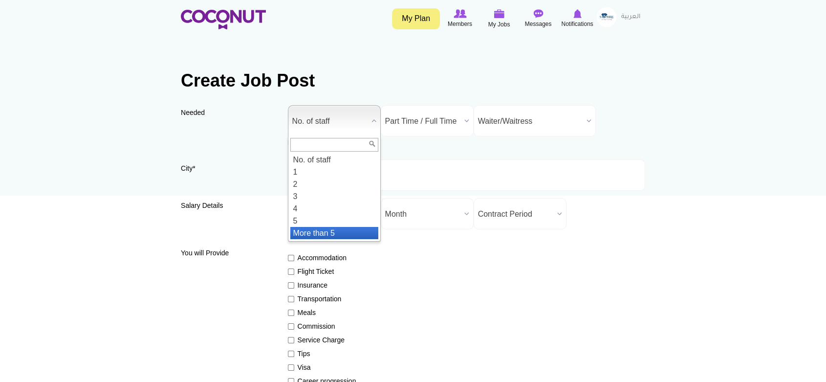
click at [350, 234] on li "More than 5" at bounding box center [334, 233] width 88 height 12
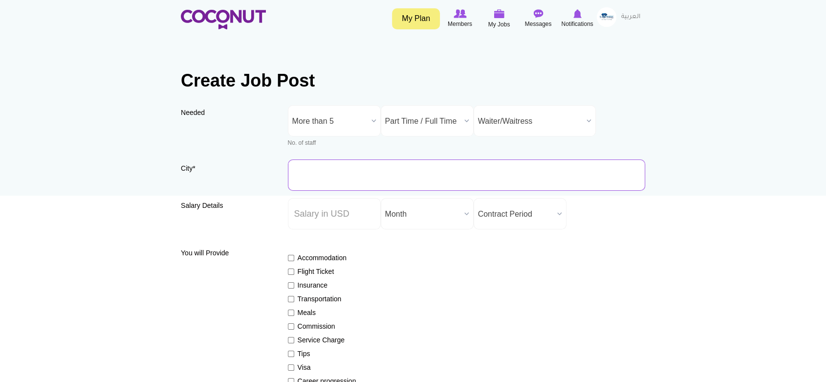
click at [380, 178] on input "City *" at bounding box center [467, 174] width 358 height 31
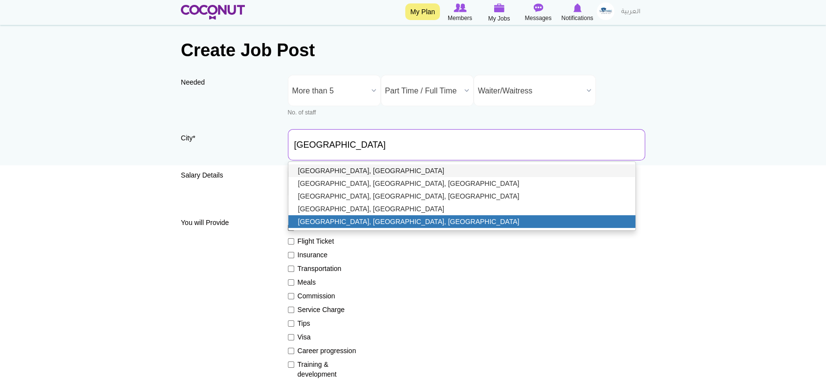
scroll to position [54, 0]
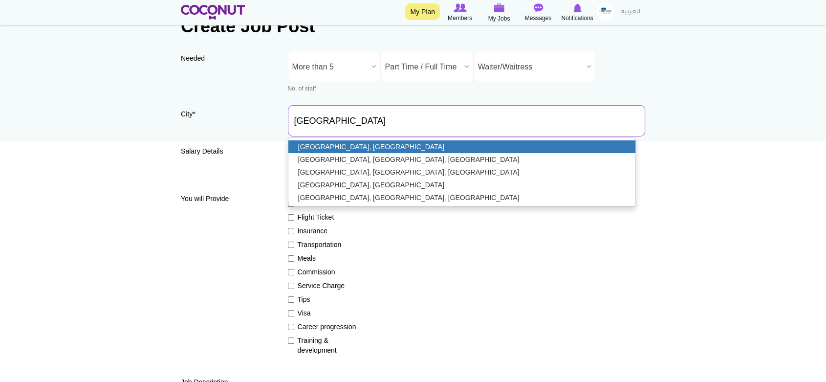
type input "[GEOGRAPHIC_DATA], [GEOGRAPHIC_DATA]"
click at [342, 142] on link "[GEOGRAPHIC_DATA], [GEOGRAPHIC_DATA]" at bounding box center [463, 146] width 348 height 13
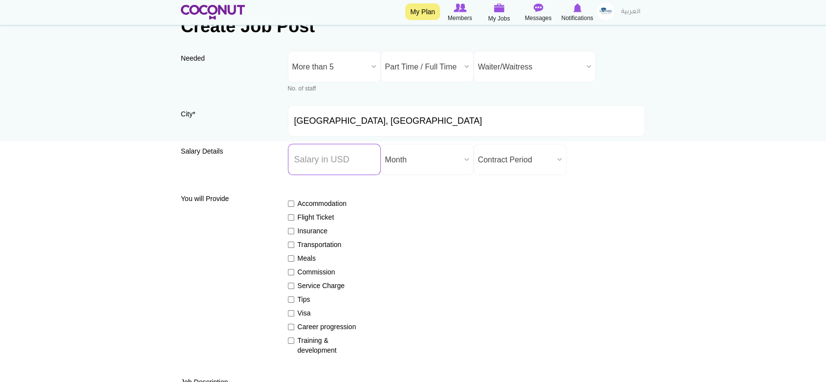
click at [346, 159] on input "Salary ($) *" at bounding box center [334, 159] width 93 height 31
type input "20"
click at [425, 161] on span "Month" at bounding box center [422, 159] width 75 height 31
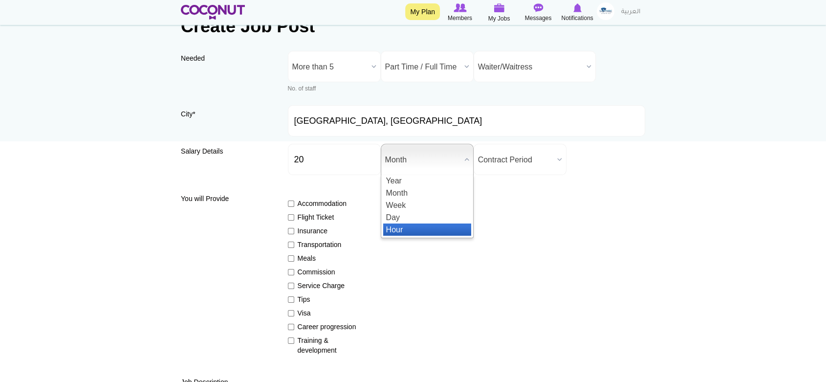
click at [414, 227] on li "Hour" at bounding box center [427, 229] width 88 height 12
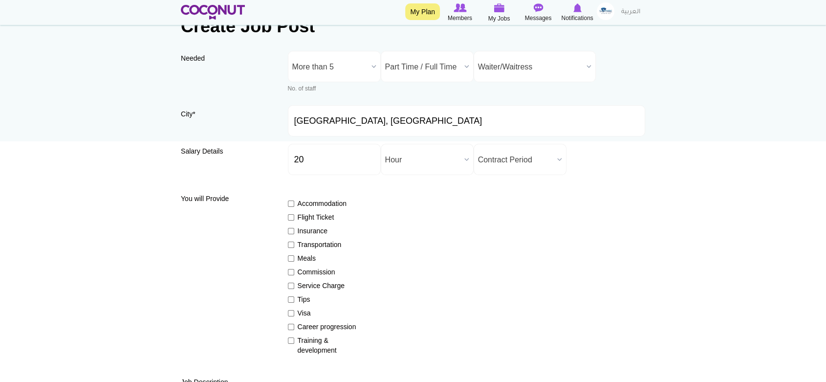
click at [414, 228] on div "Accommodation Flight Ticket Insurance Transportation Meals Commission Service C…" at bounding box center [467, 272] width 358 height 165
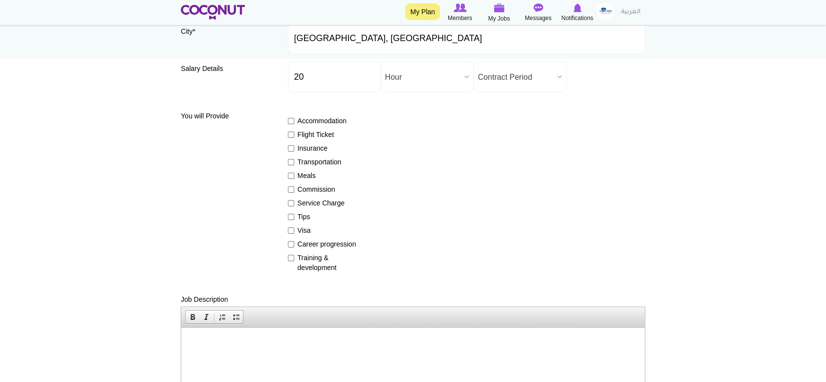
scroll to position [163, 0]
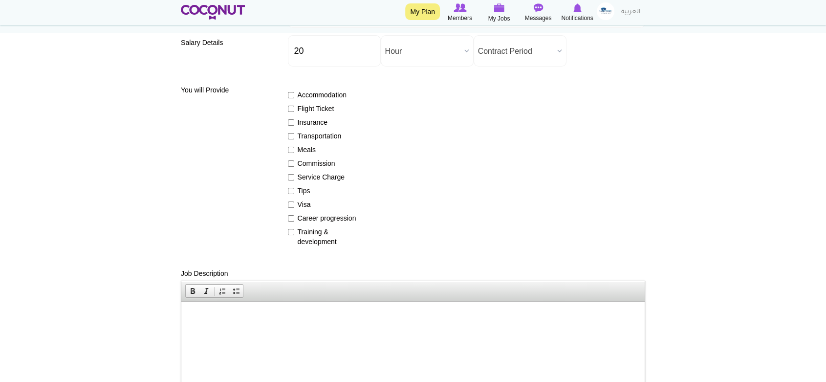
click at [349, 274] on html at bounding box center [413, 316] width 464 height 30
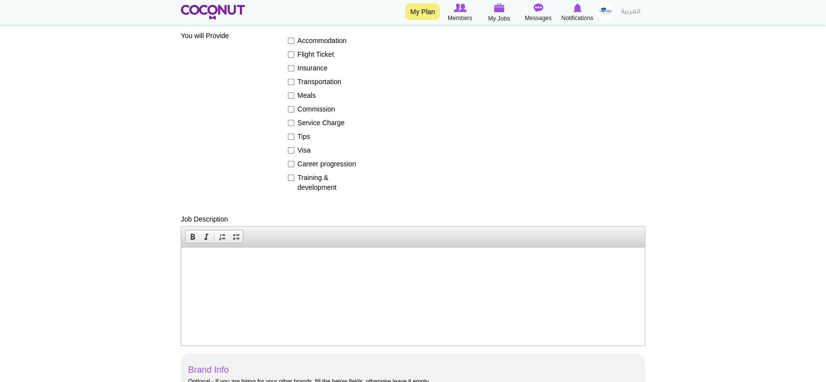
click at [433, 274] on html at bounding box center [413, 262] width 464 height 30
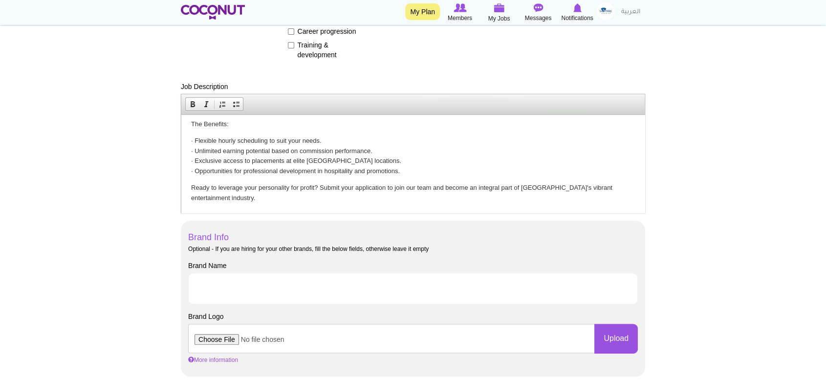
scroll to position [380, 0]
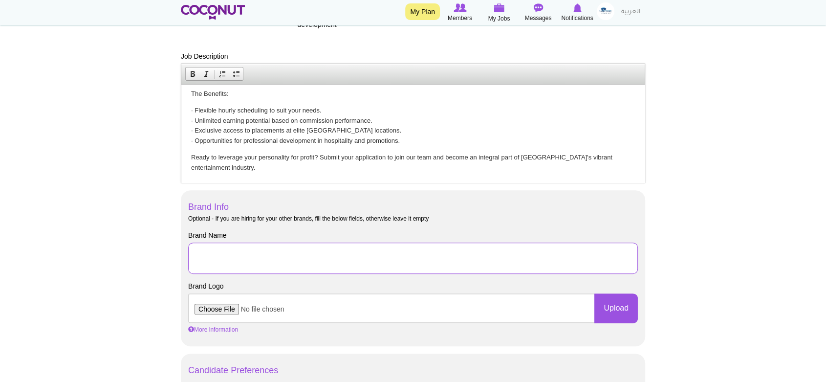
click at [305, 253] on input "Brand Name" at bounding box center [413, 258] width 450 height 31
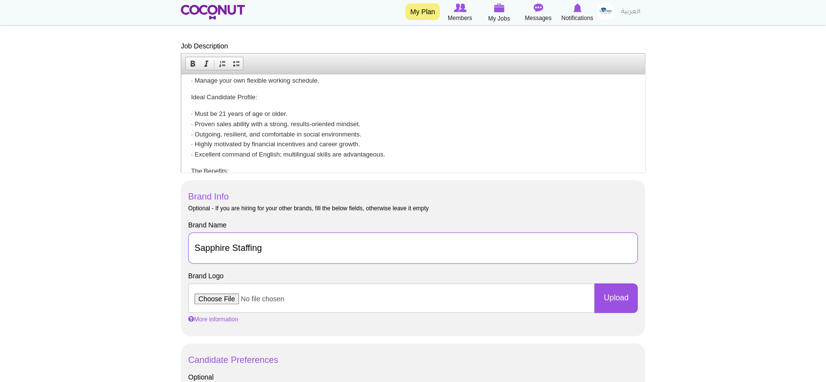
scroll to position [489, 0]
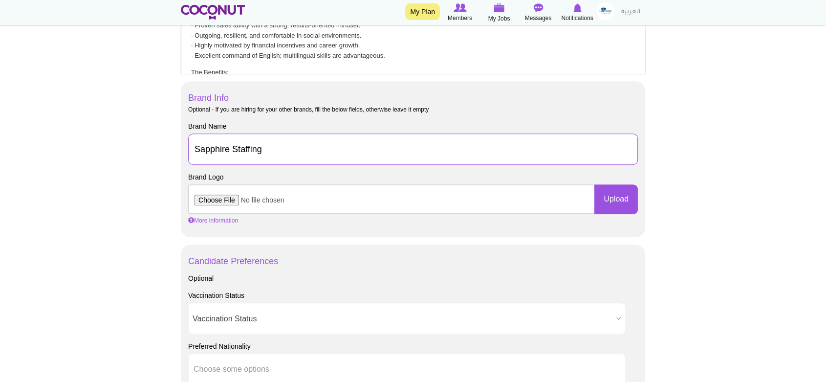
type input "Sapphire Staffing"
click at [594, 152] on body "Toggle navigation My Plan Members My Jobs Post a Job Messages Notifications" at bounding box center [413, 213] width 826 height 1404
click at [594, 174] on body "Toggle navigation My Plan Members My Jobs Post a Job Messages Notifications" at bounding box center [413, 213] width 826 height 1404
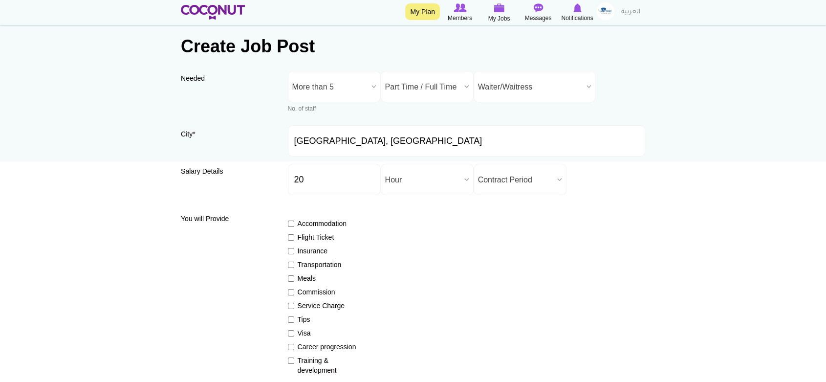
scroll to position [0, 0]
